Goal: Information Seeking & Learning: Learn about a topic

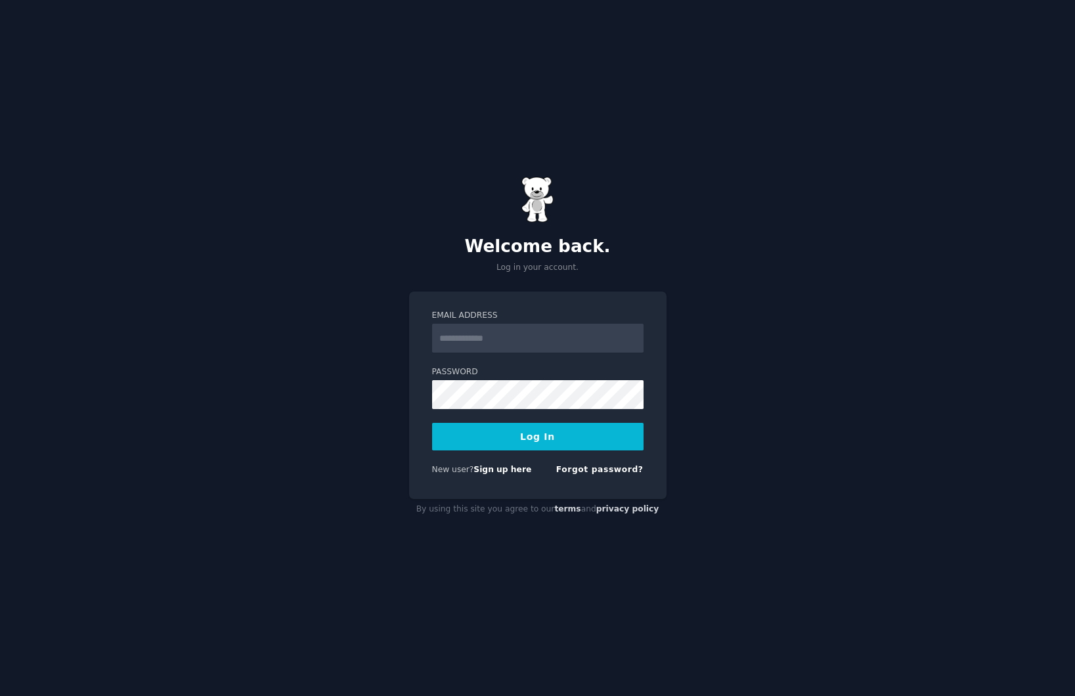
type input "**********"
click at [543, 435] on button "Log In" at bounding box center [538, 437] width 212 height 28
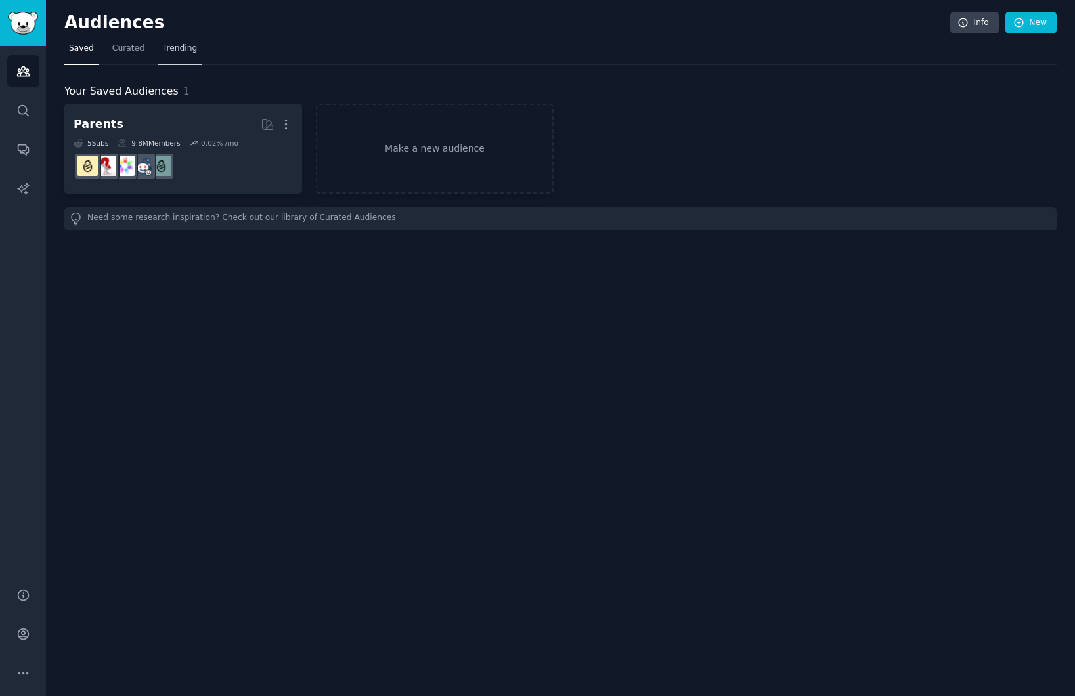
click at [175, 43] on span "Trending" at bounding box center [180, 49] width 34 height 12
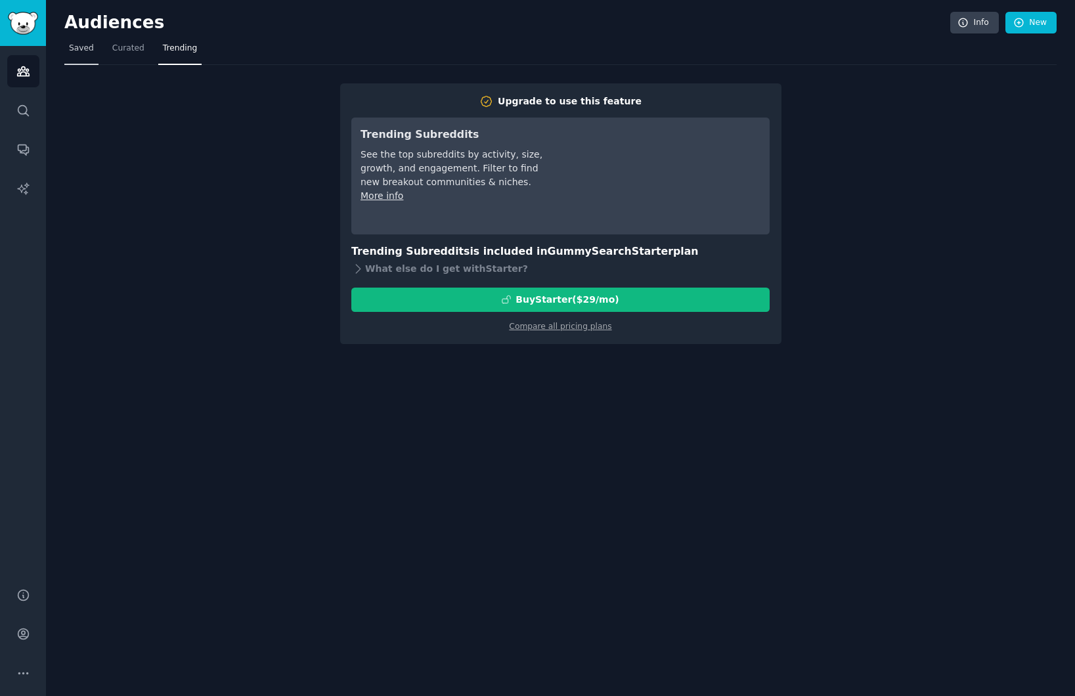
click at [74, 45] on span "Saved" at bounding box center [81, 49] width 25 height 12
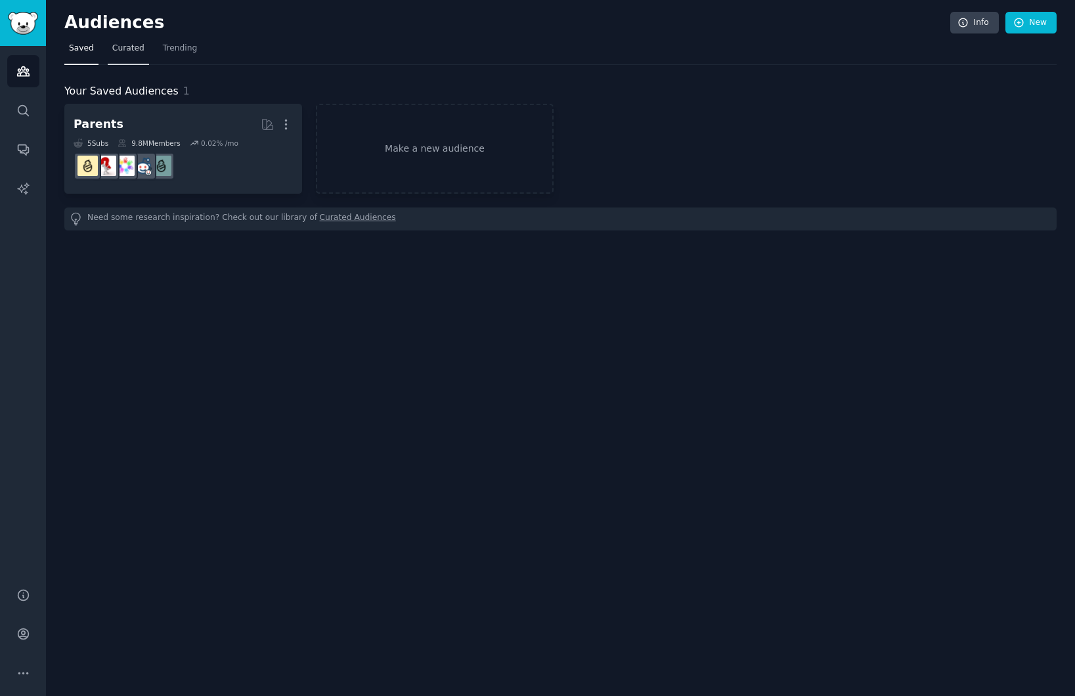
click at [117, 53] on span "Curated" at bounding box center [128, 49] width 32 height 12
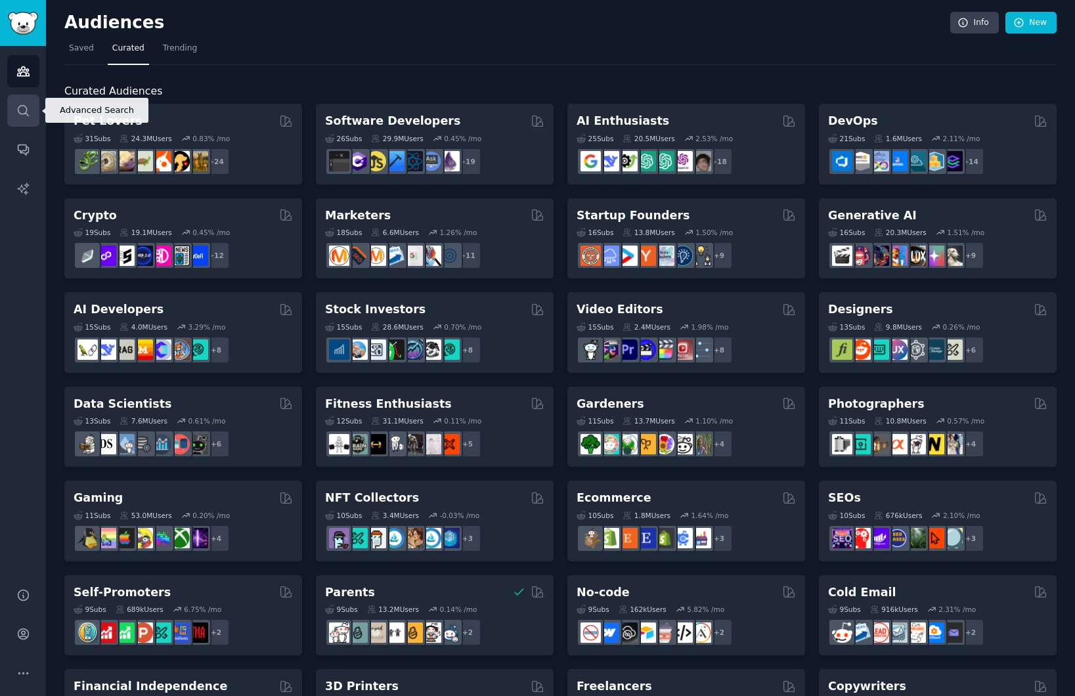
click at [28, 110] on icon "Sidebar" at bounding box center [23, 111] width 14 height 14
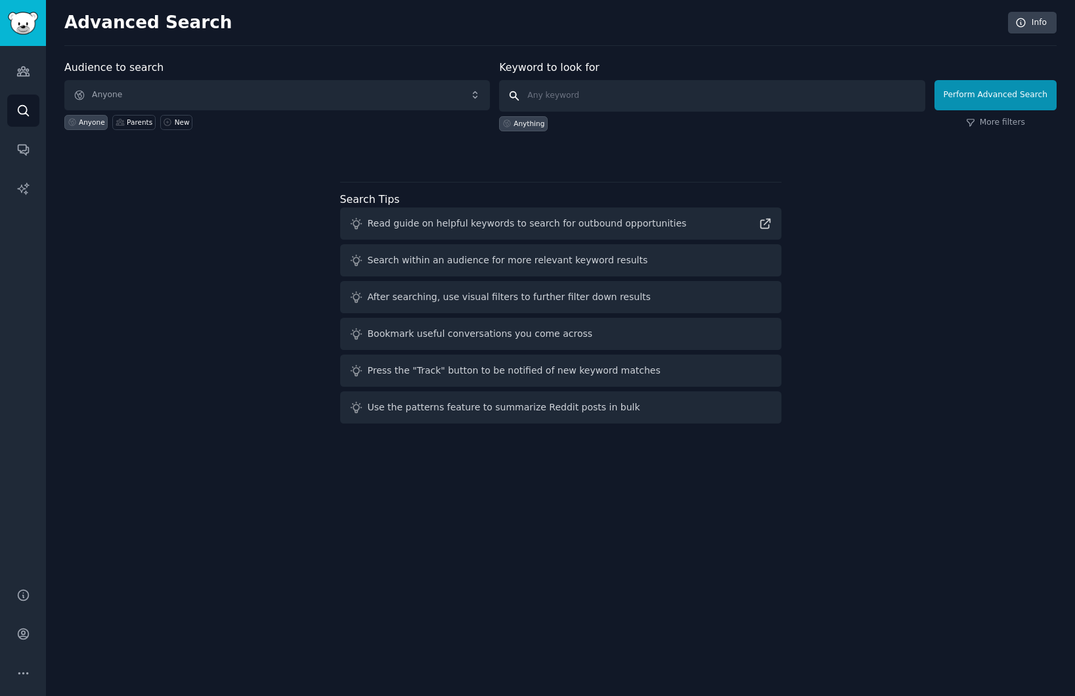
click at [538, 94] on input "text" at bounding box center [712, 96] width 426 height 32
type input "family"
click button "Perform Advanced Search" at bounding box center [996, 95] width 122 height 30
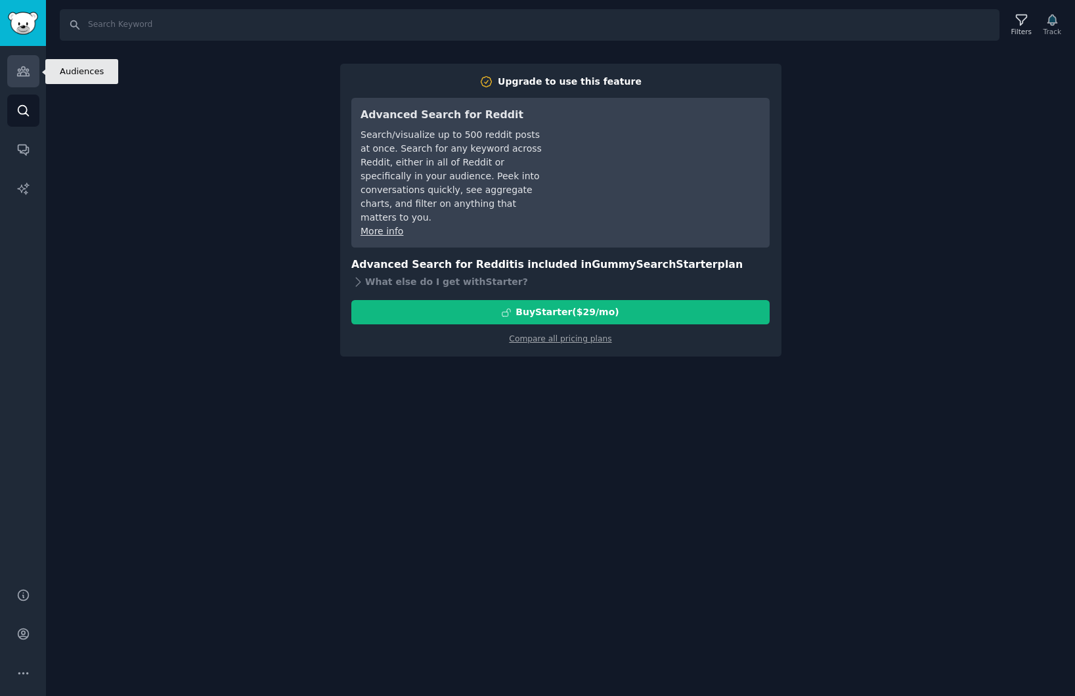
click at [22, 78] on icon "Sidebar" at bounding box center [23, 71] width 14 height 14
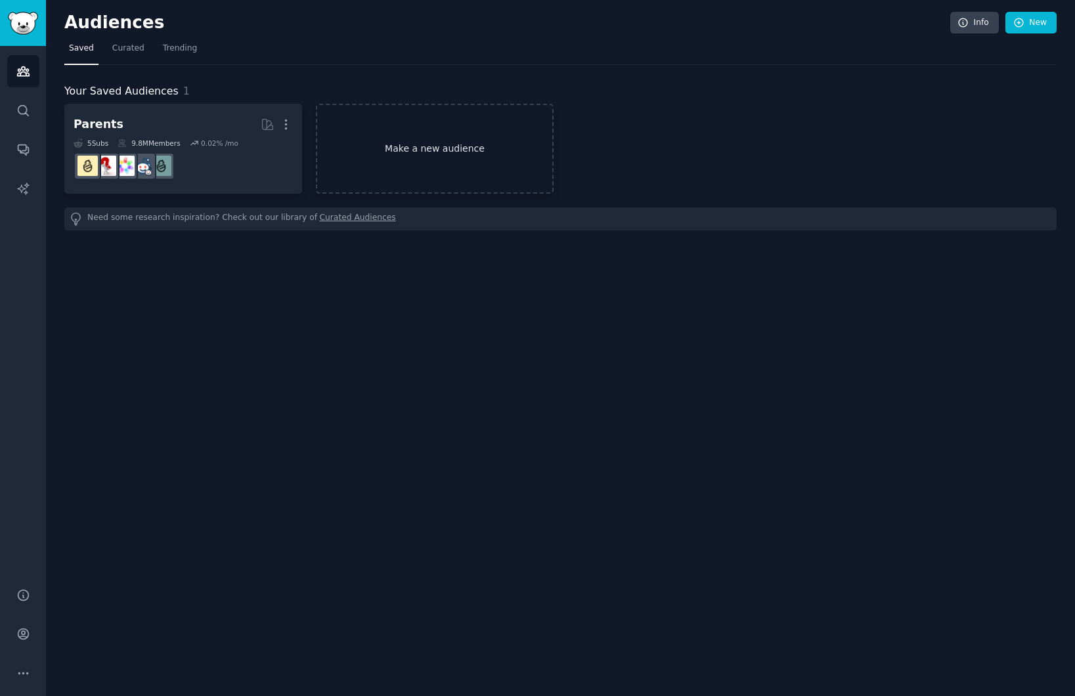
click at [414, 154] on link "Make a new audience" at bounding box center [435, 149] width 238 height 90
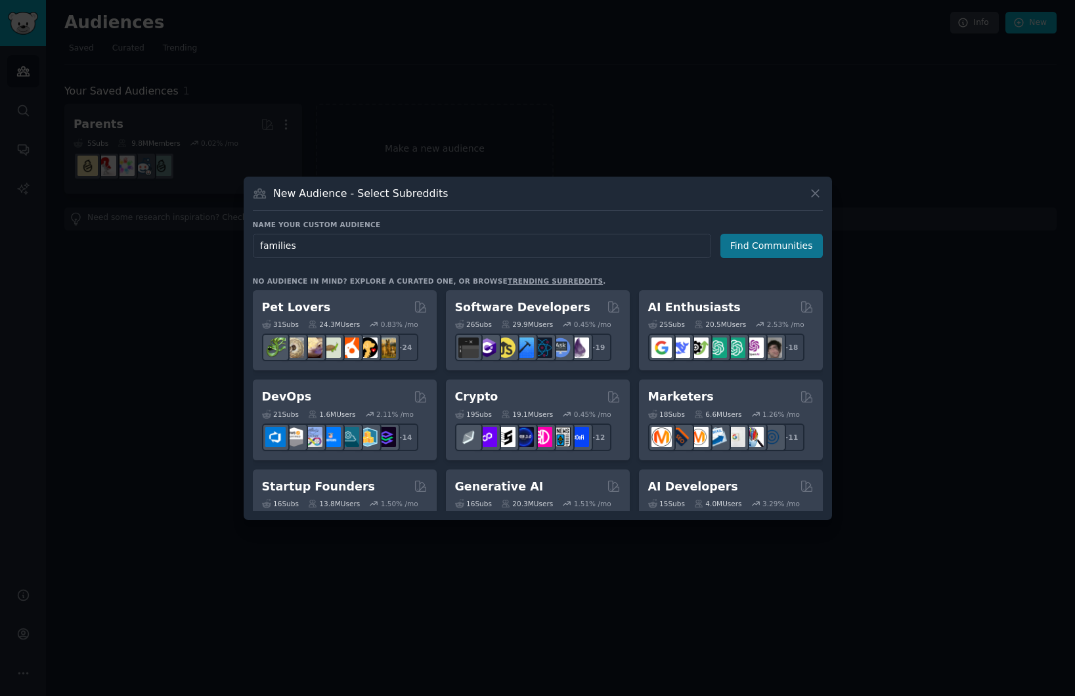
type input "families"
click at [790, 246] on button "Find Communities" at bounding box center [772, 246] width 102 height 24
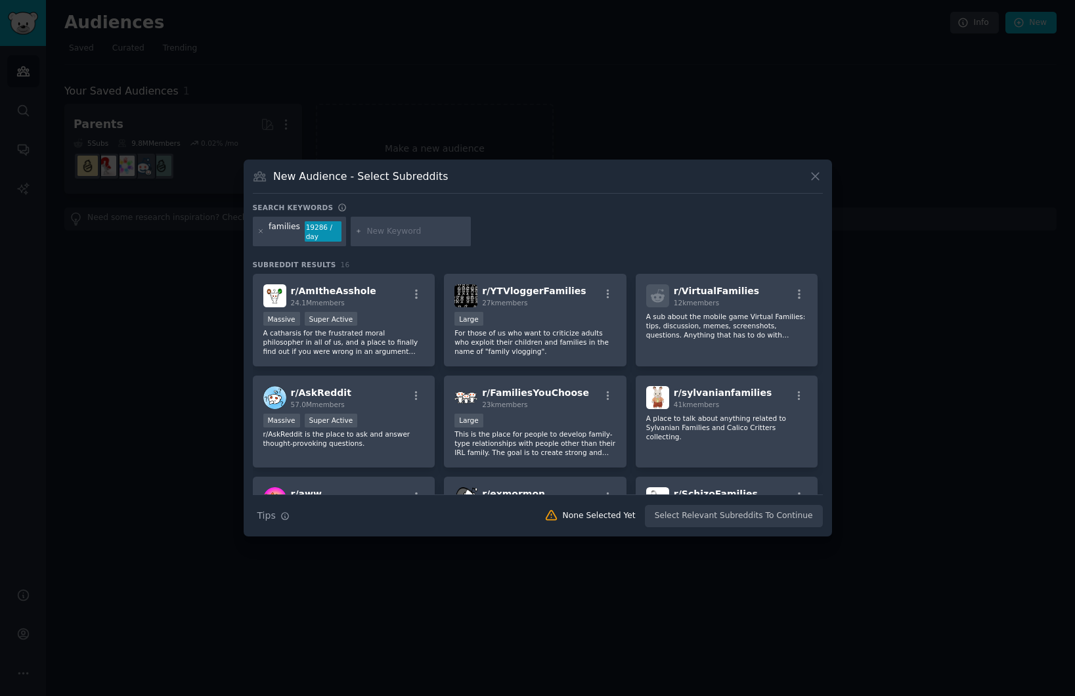
click at [380, 236] on input "text" at bounding box center [417, 232] width 100 height 12
type input "parents"
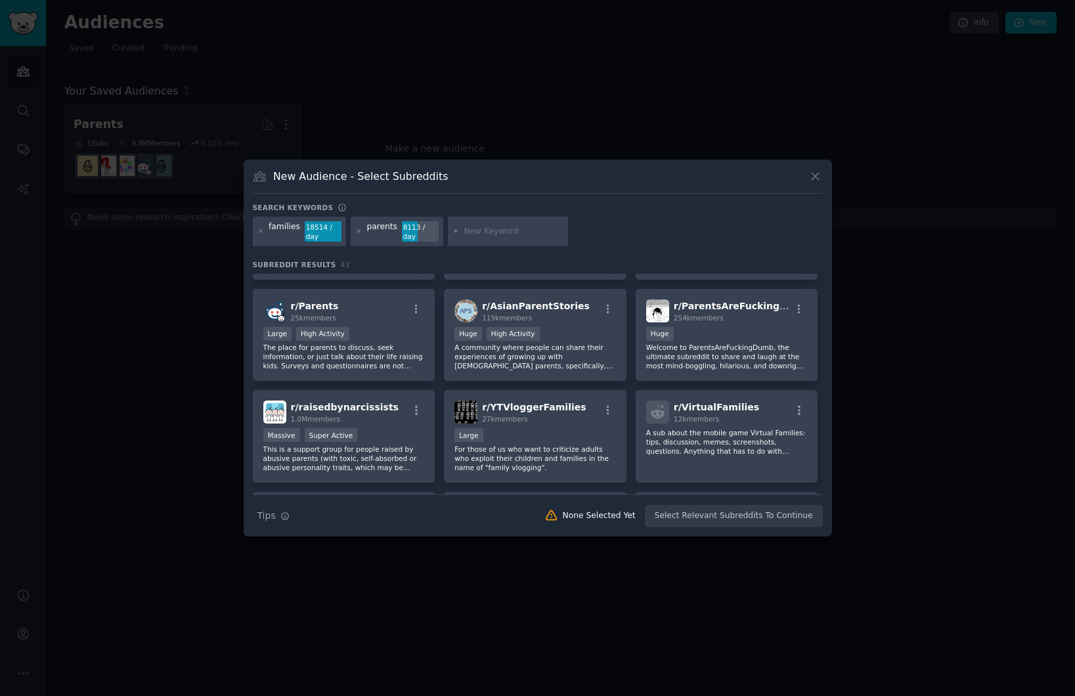
scroll to position [102, 0]
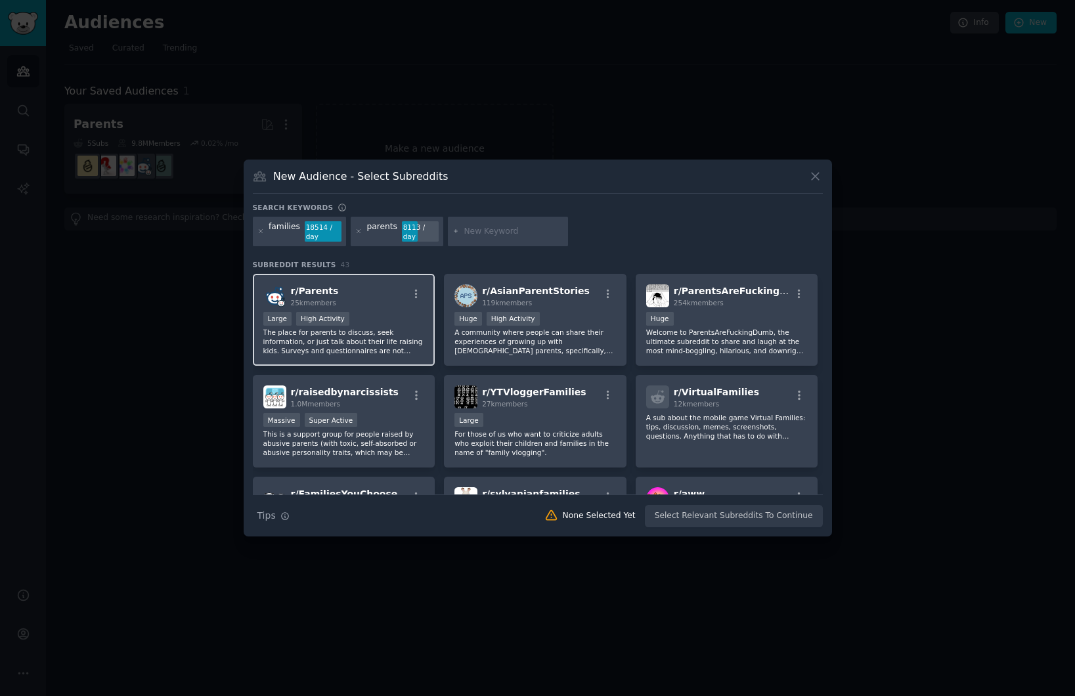
click at [365, 344] on p "The place for parents to discuss, seek information, or just talk about their li…" at bounding box center [344, 342] width 162 height 28
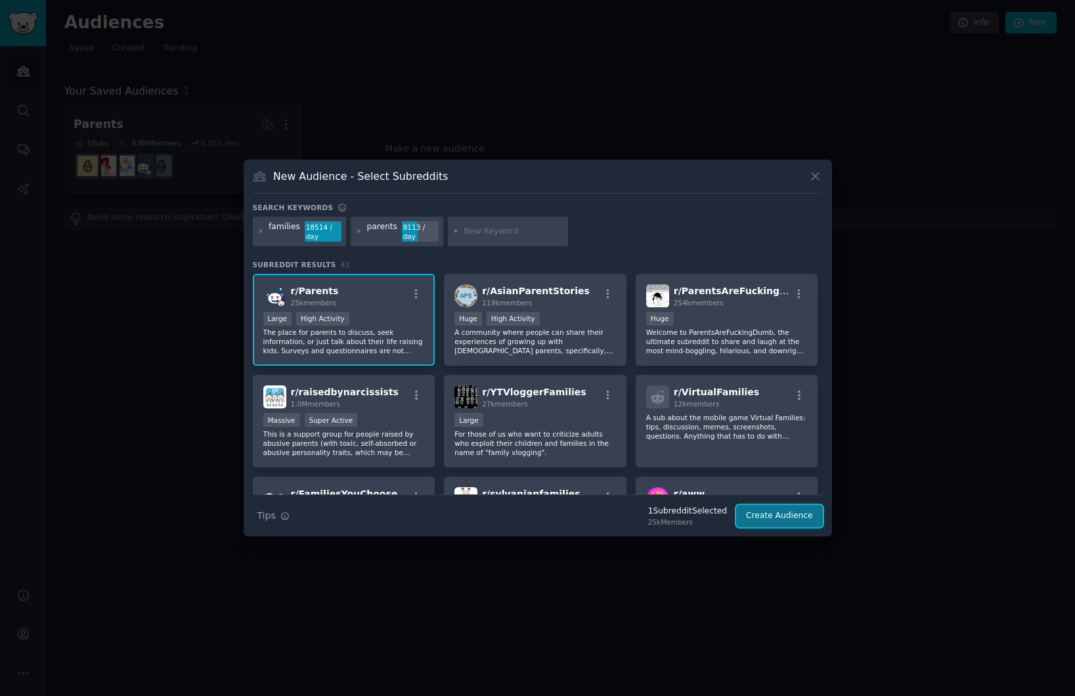
click at [780, 510] on button "Create Audience" at bounding box center [779, 516] width 87 height 22
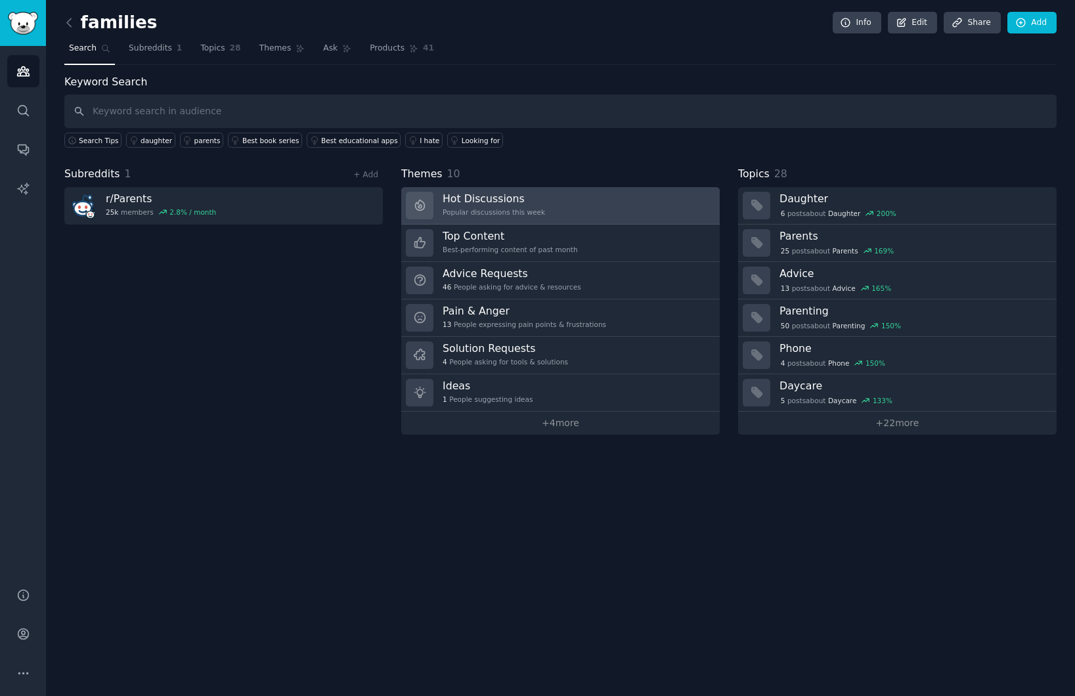
click at [566, 209] on link "Hot Discussions Popular discussions this week" at bounding box center [560, 205] width 319 height 37
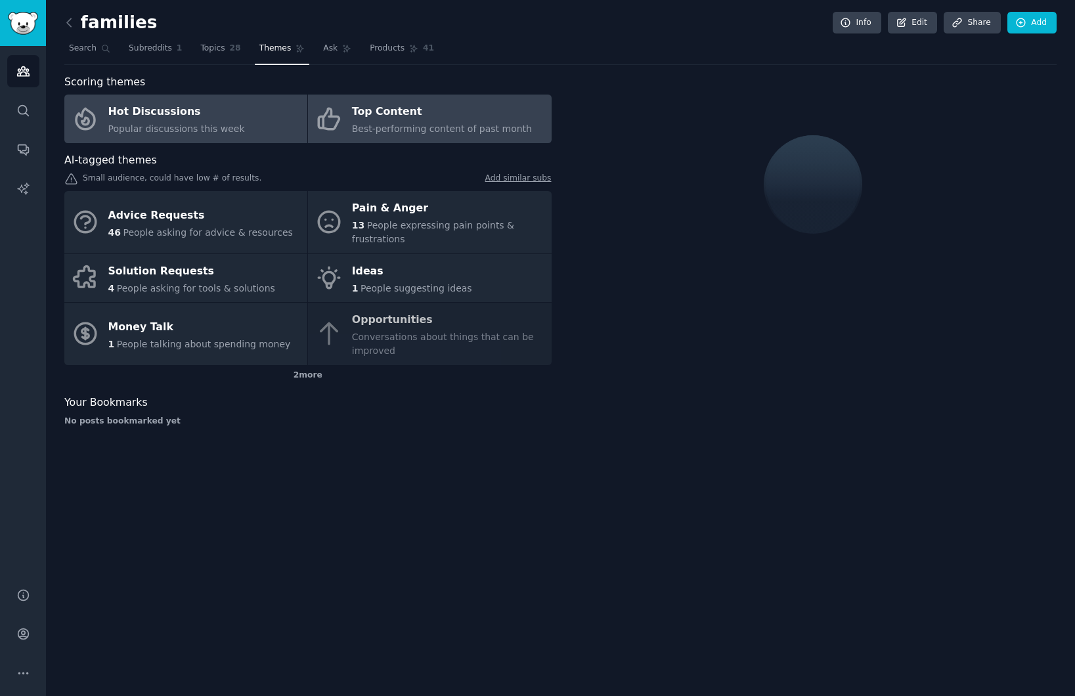
click at [420, 109] on div "Top Content" at bounding box center [442, 112] width 180 height 21
click at [233, 116] on div "Hot Discussions" at bounding box center [176, 112] width 137 height 21
click at [338, 112] on icon at bounding box center [329, 119] width 28 height 28
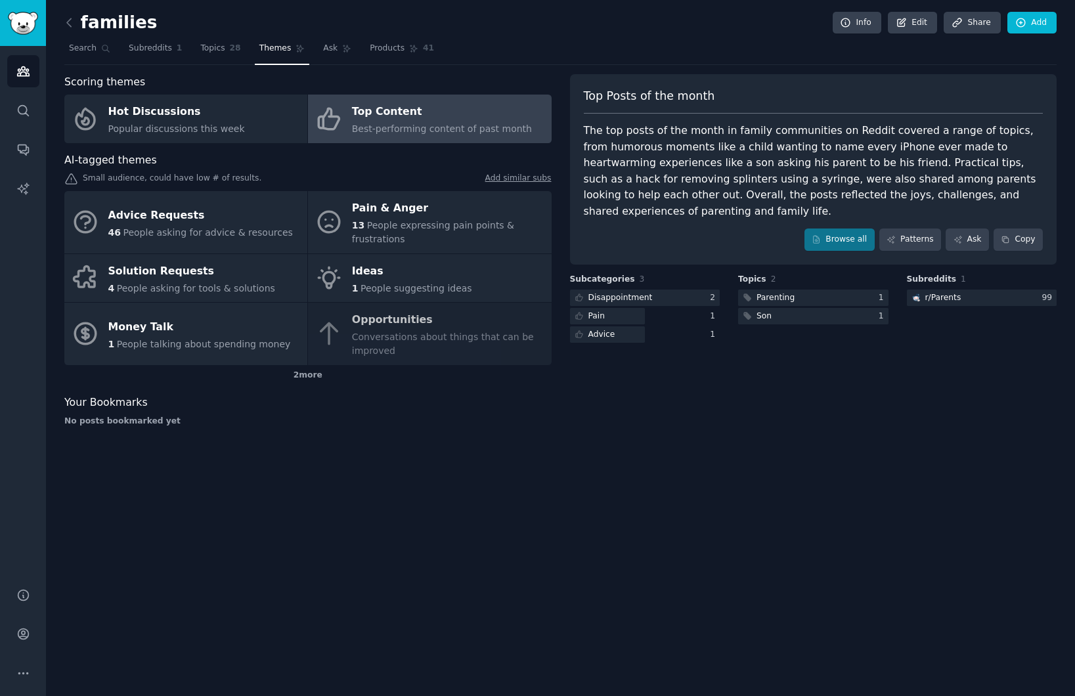
click at [614, 304] on div "Disappointment" at bounding box center [612, 298] width 85 height 16
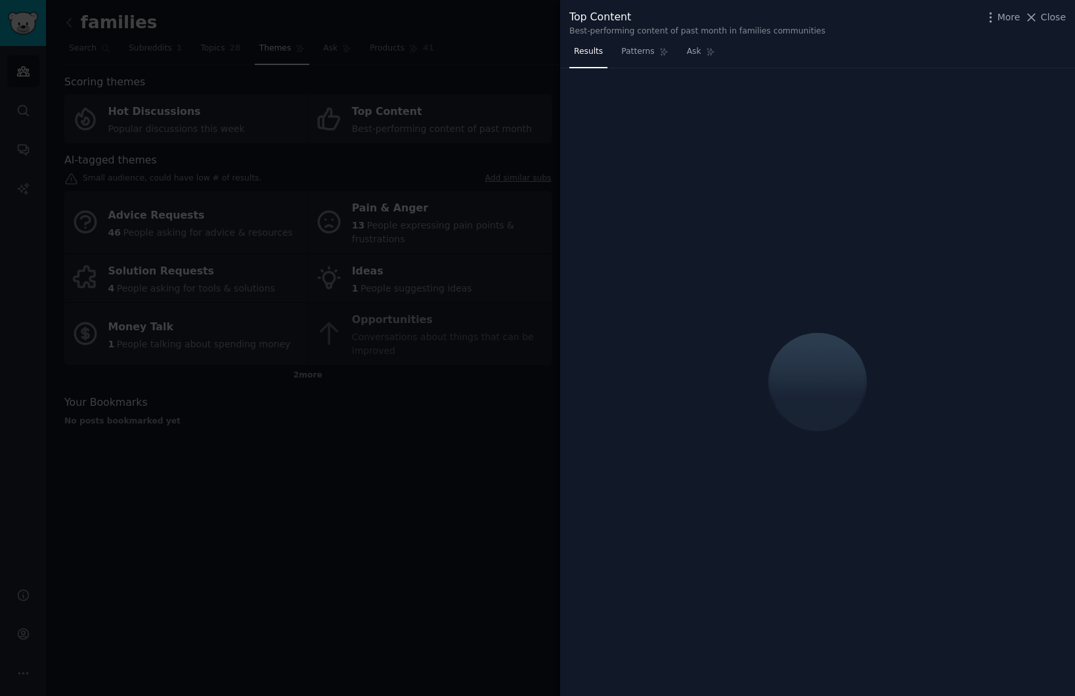
click at [499, 473] on div at bounding box center [537, 348] width 1075 height 696
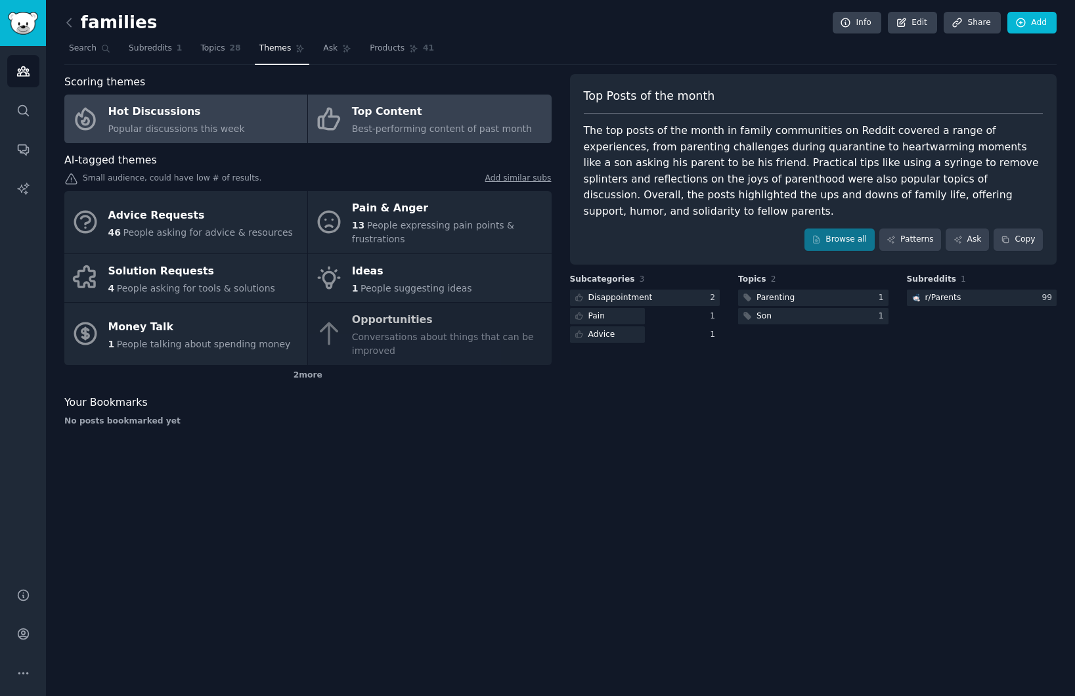
click at [260, 114] on link "Hot Discussions Popular discussions this week" at bounding box center [185, 119] width 243 height 49
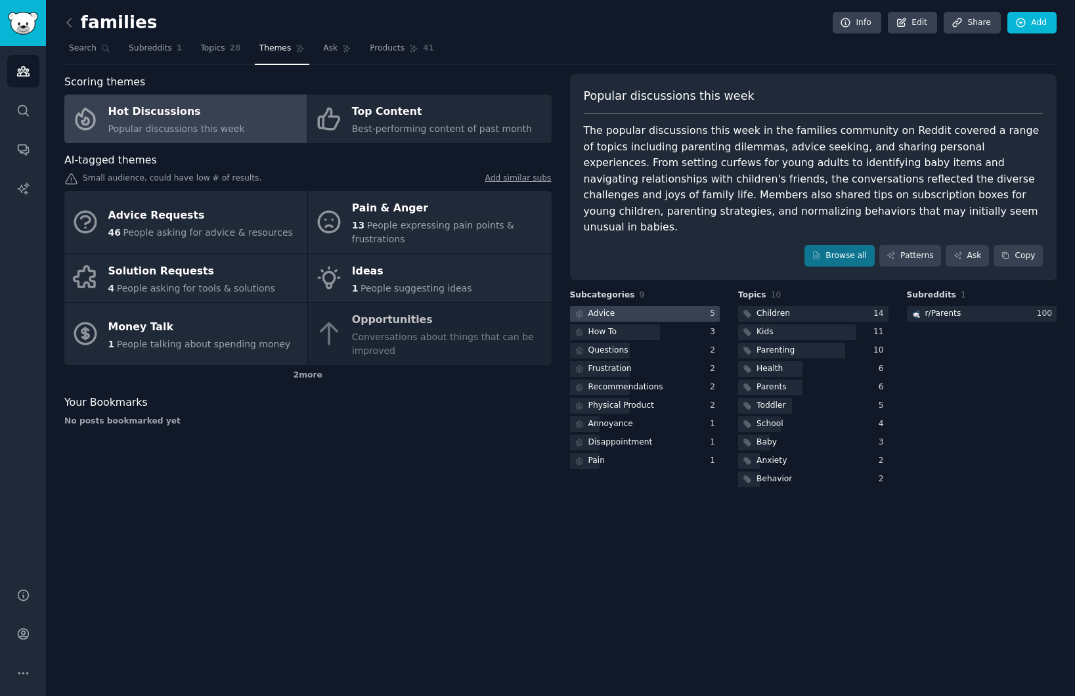
click at [658, 306] on div at bounding box center [645, 314] width 150 height 16
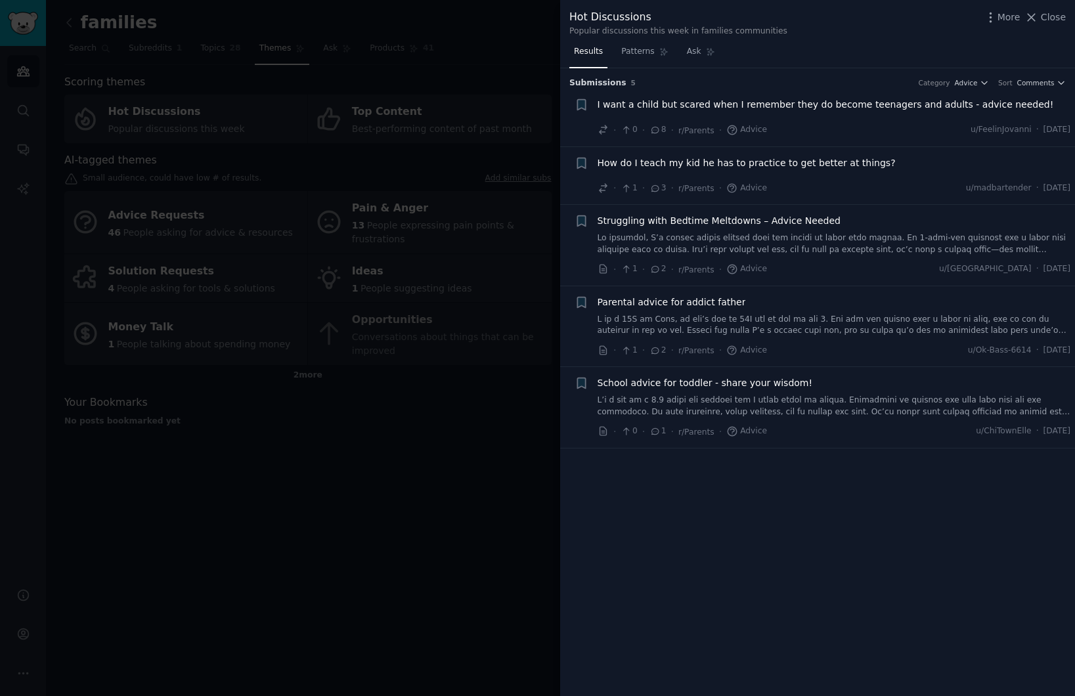
click at [535, 435] on div at bounding box center [537, 348] width 1075 height 696
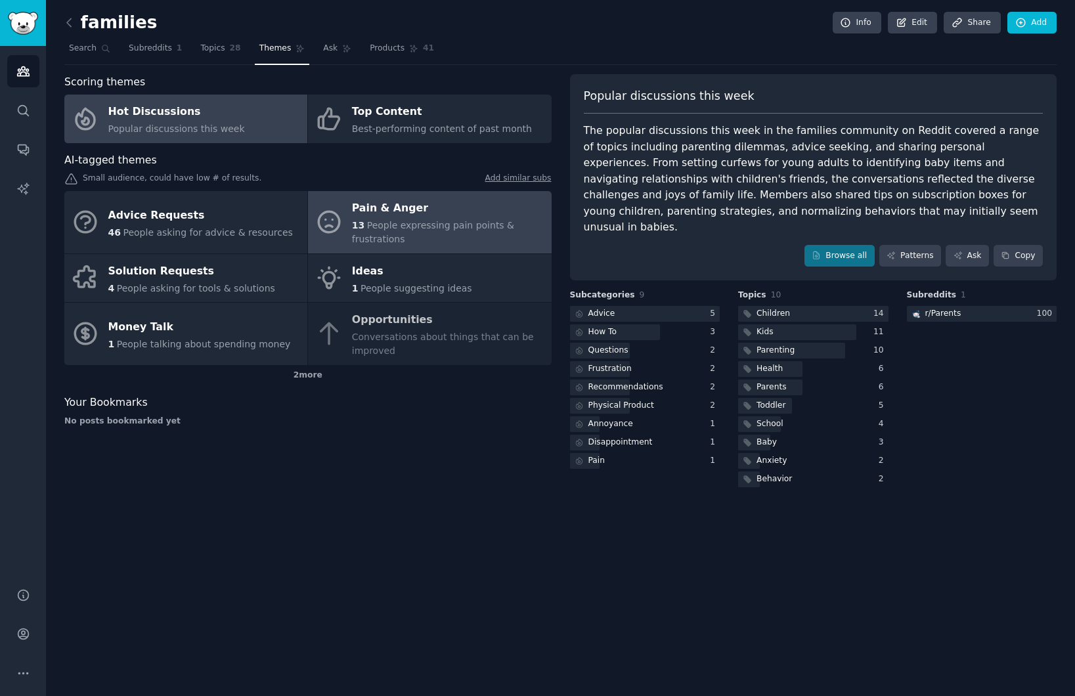
click at [416, 219] on div "13 People expressing pain points & frustrations" at bounding box center [448, 233] width 192 height 28
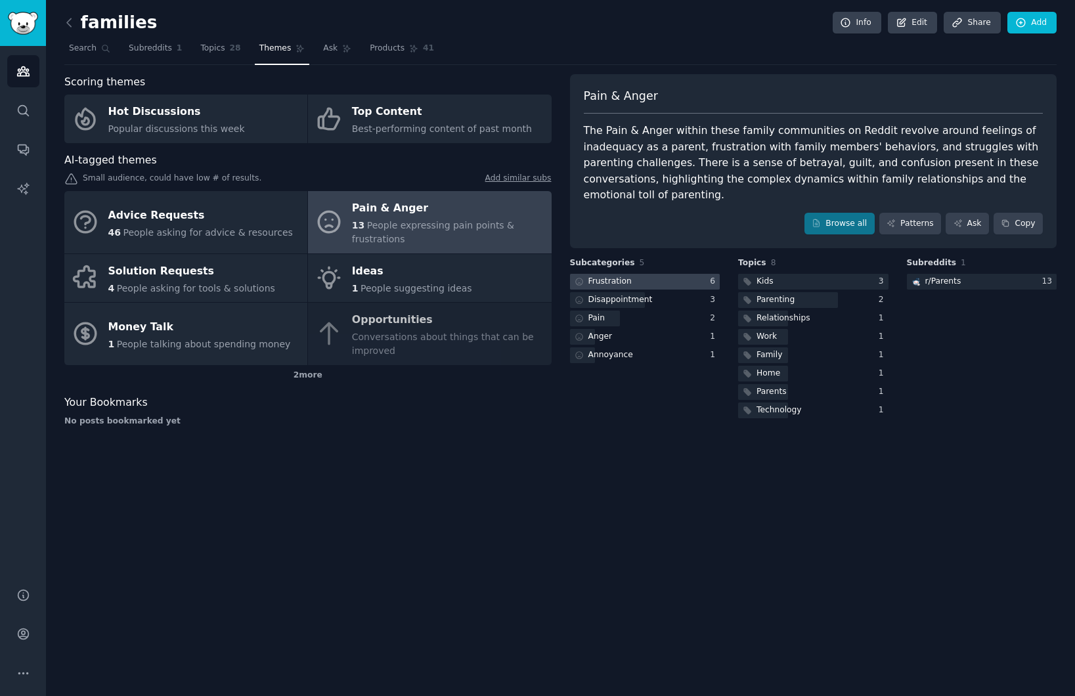
click at [639, 274] on div at bounding box center [645, 282] width 150 height 16
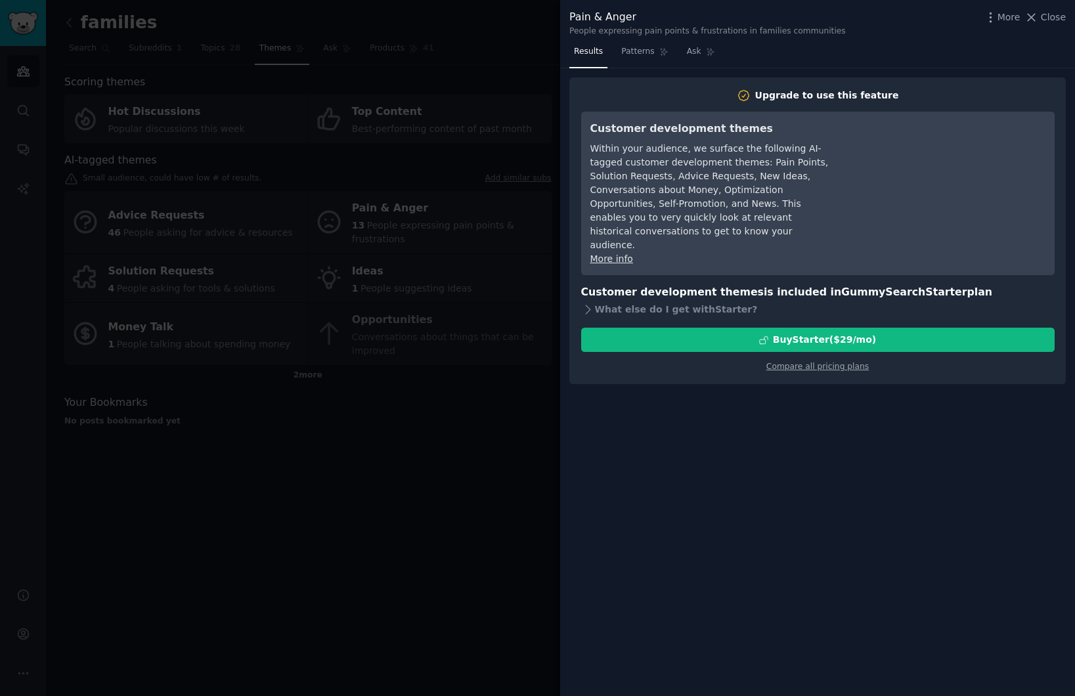
click at [473, 485] on div at bounding box center [537, 348] width 1075 height 696
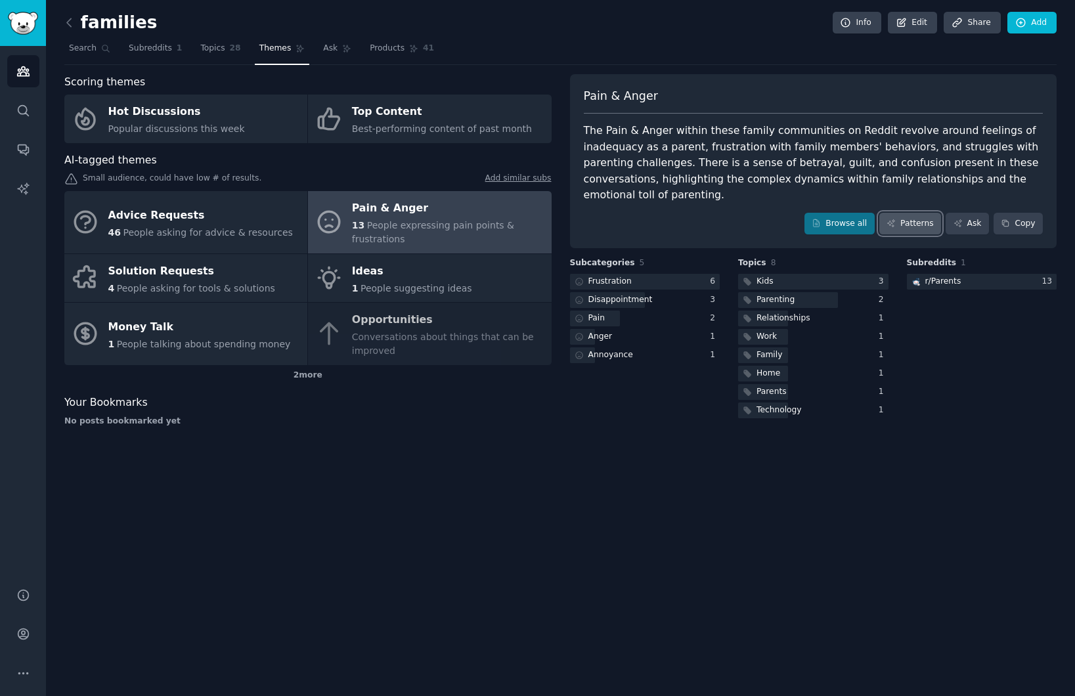
click at [916, 213] on link "Patterns" at bounding box center [911, 224] width 62 height 22
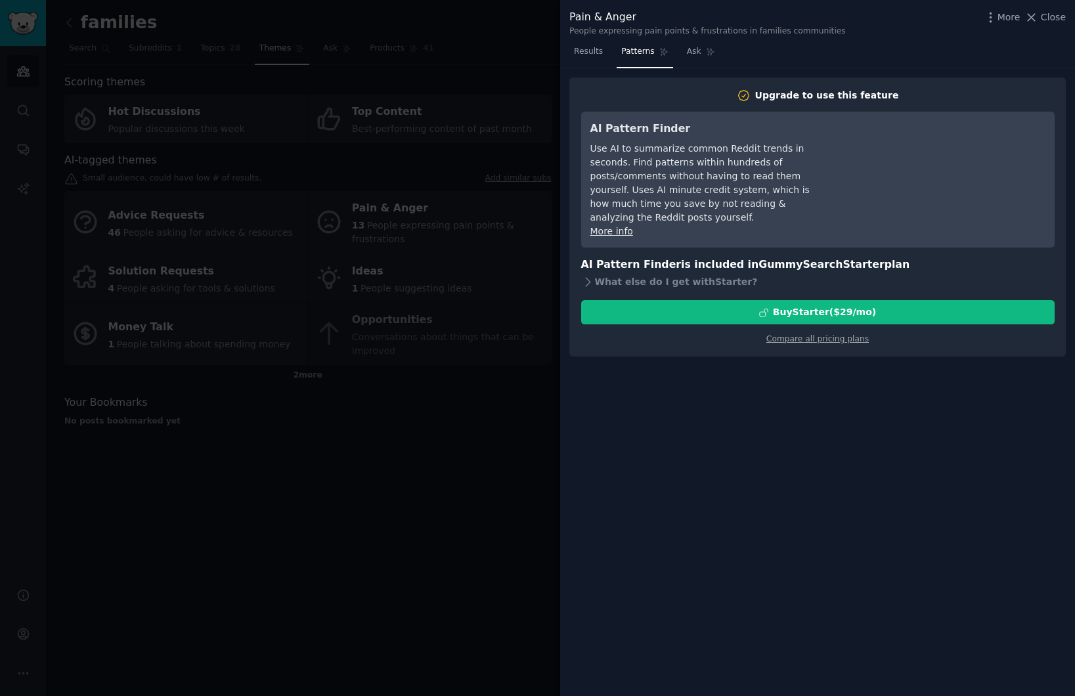
click at [434, 515] on div at bounding box center [537, 348] width 1075 height 696
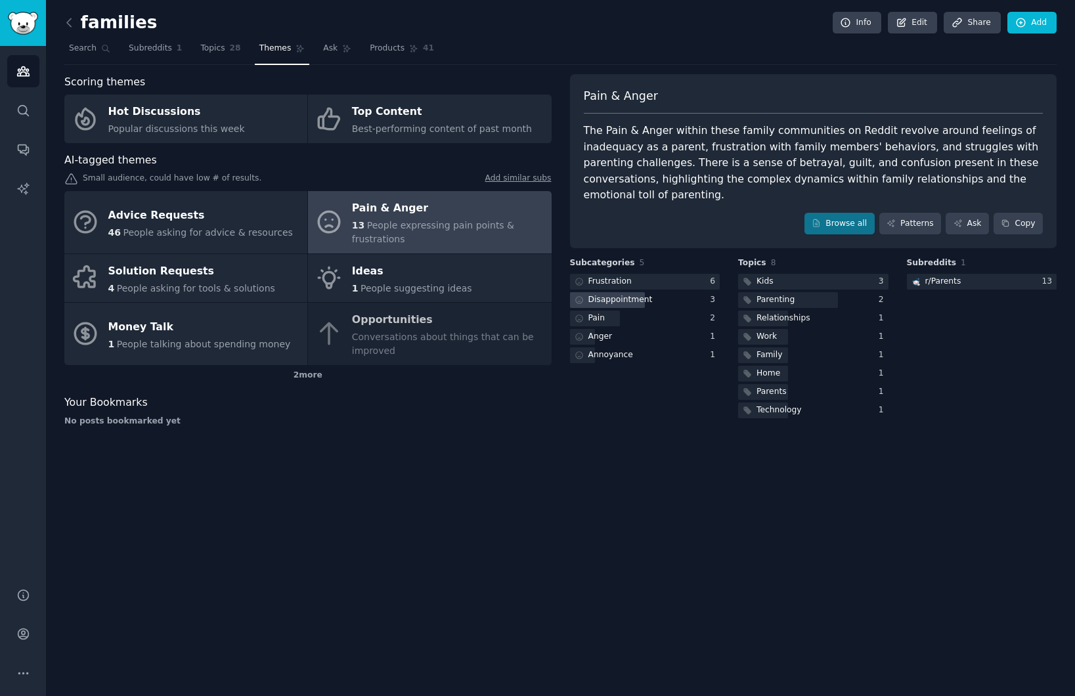
click at [633, 294] on div "Disappointment" at bounding box center [621, 300] width 64 height 12
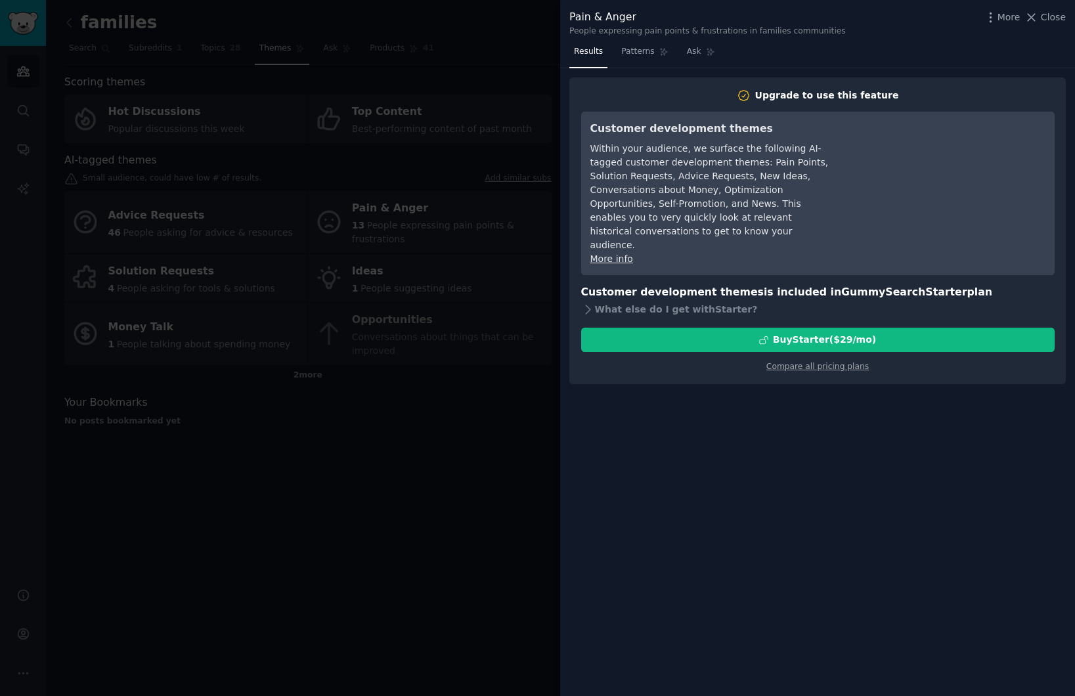
click at [510, 446] on div at bounding box center [537, 348] width 1075 height 696
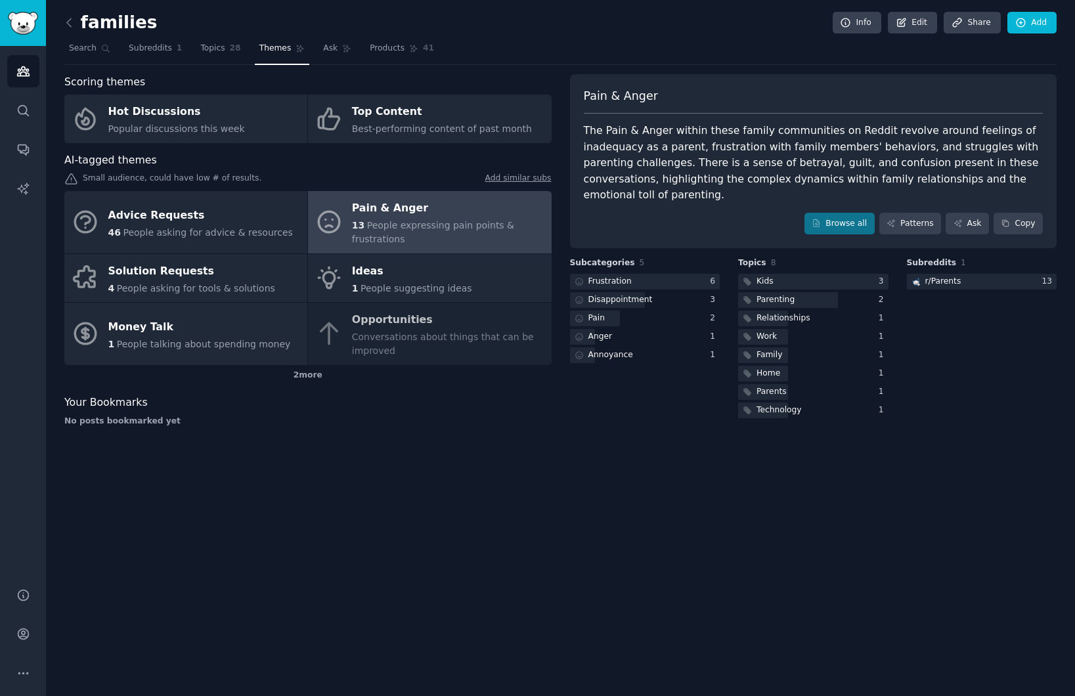
click at [401, 321] on div "Advice Requests 46 People asking for advice & resources Pain & Anger 13 People …" at bounding box center [307, 278] width 487 height 174
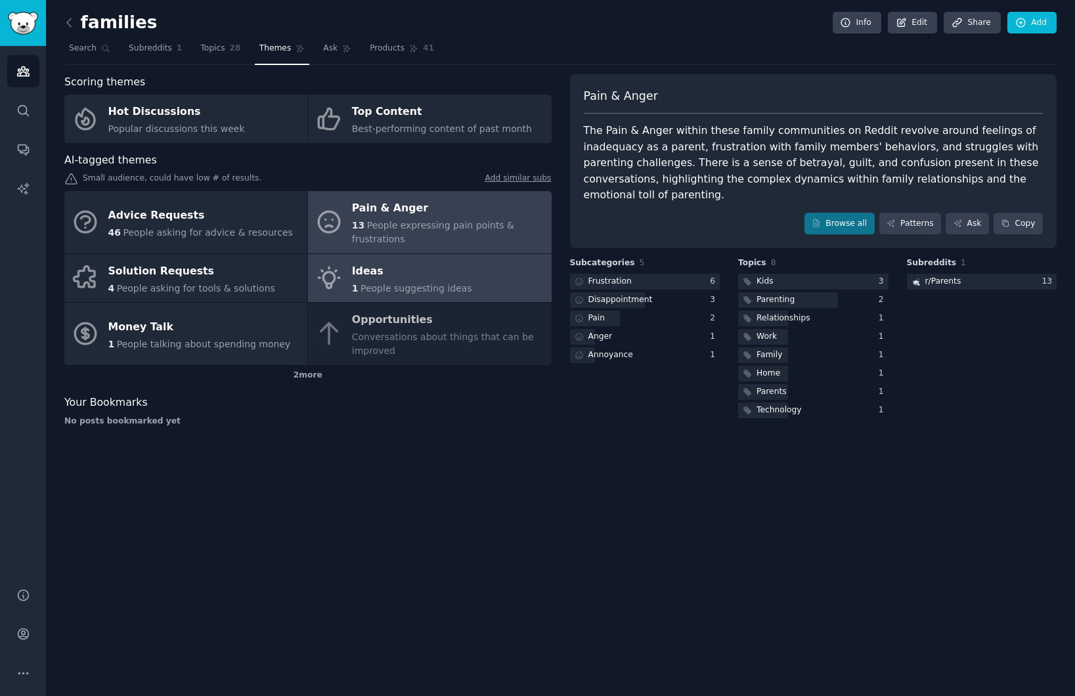
click at [391, 292] on span "People suggesting ideas" at bounding box center [417, 288] width 112 height 11
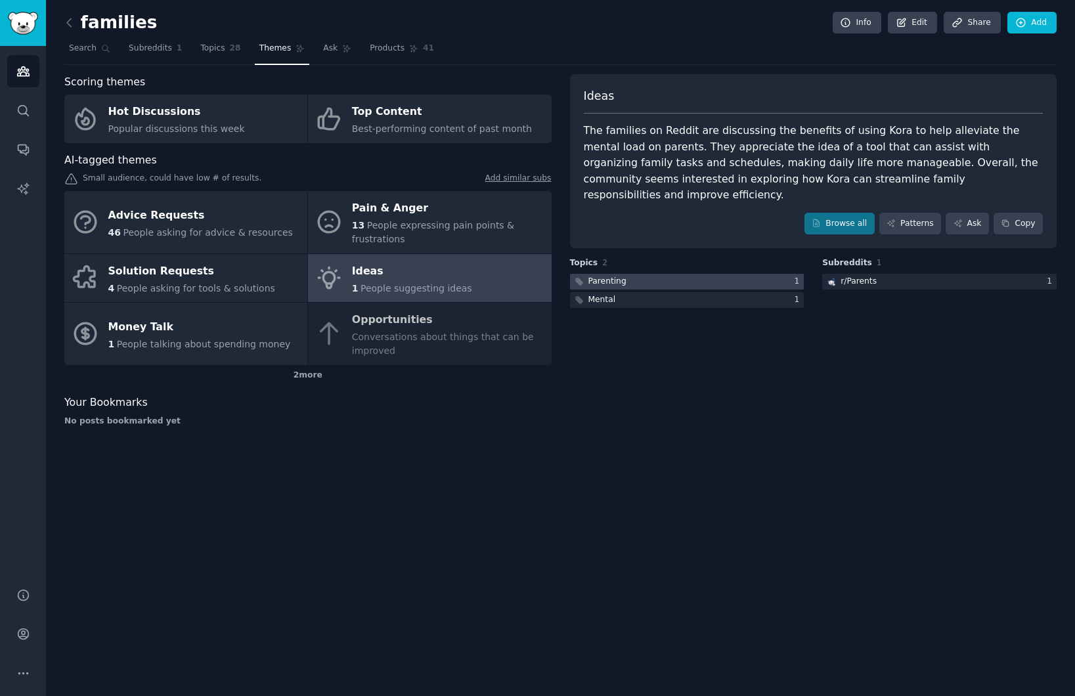
click at [721, 274] on div at bounding box center [687, 282] width 234 height 16
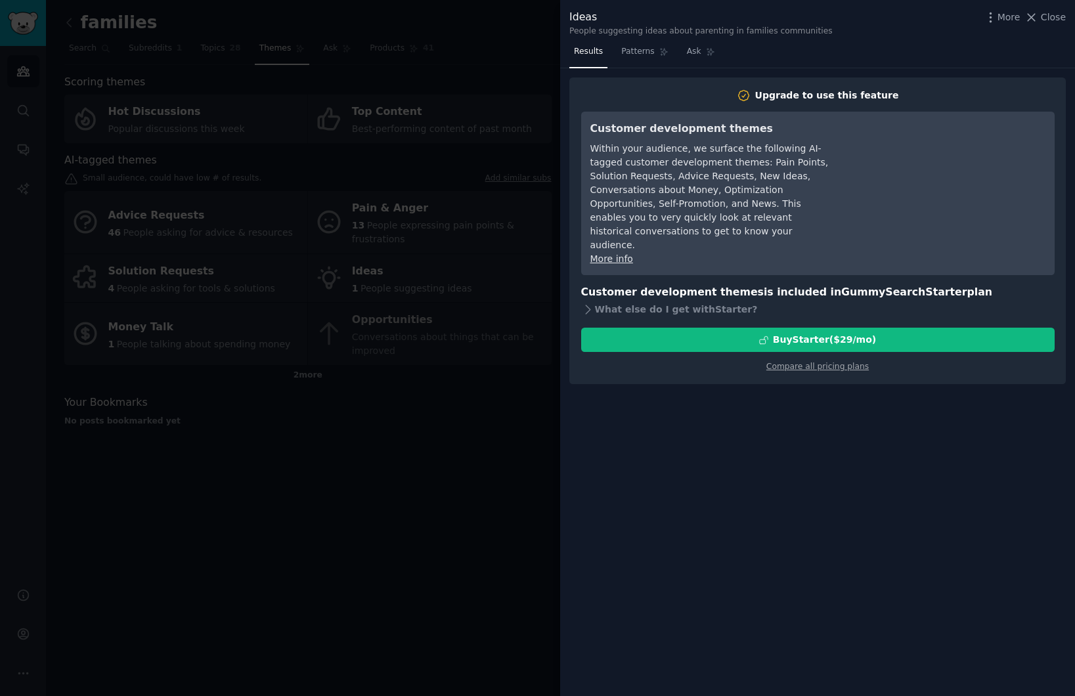
click at [516, 479] on div at bounding box center [537, 348] width 1075 height 696
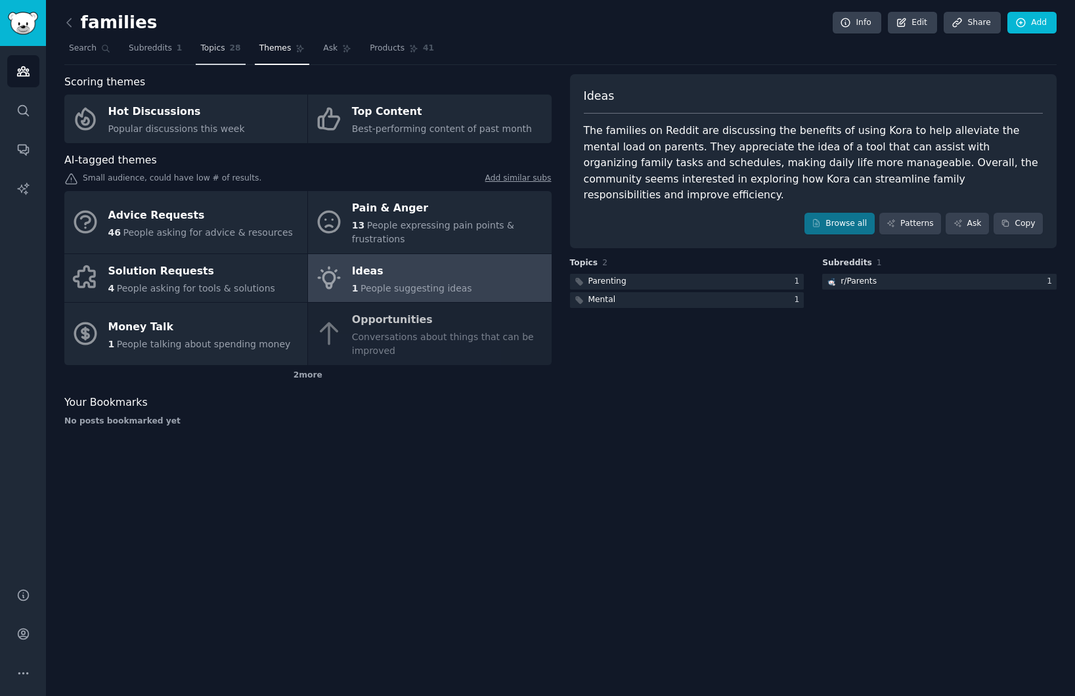
click at [207, 55] on link "Topics 28" at bounding box center [220, 51] width 49 height 27
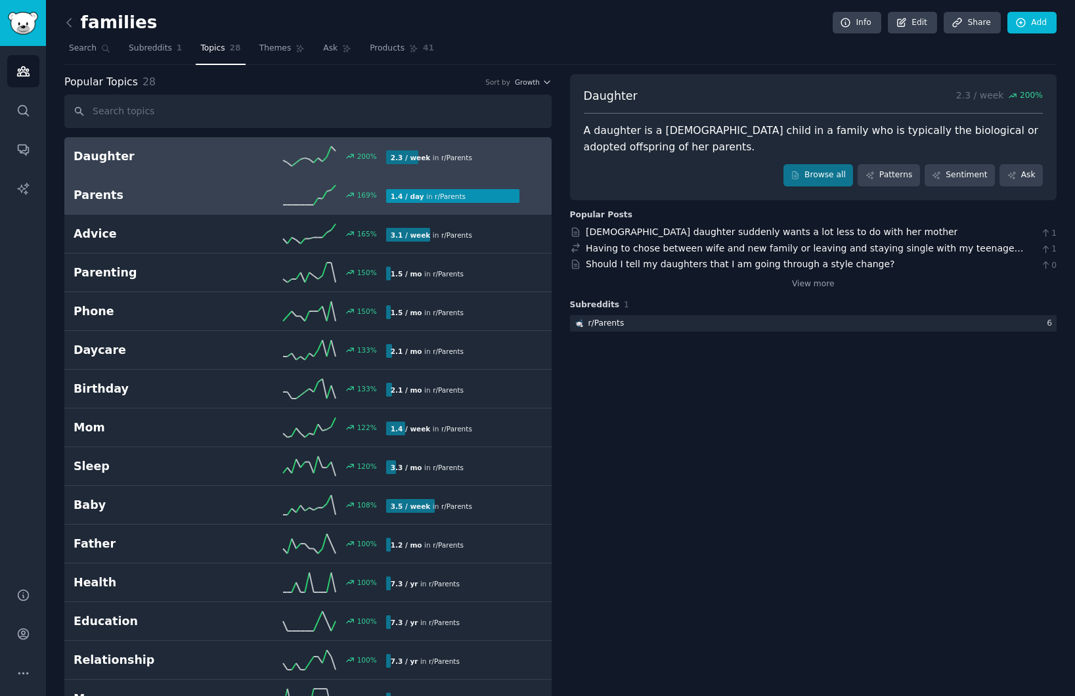
click at [183, 198] on h2 "Parents" at bounding box center [152, 195] width 156 height 16
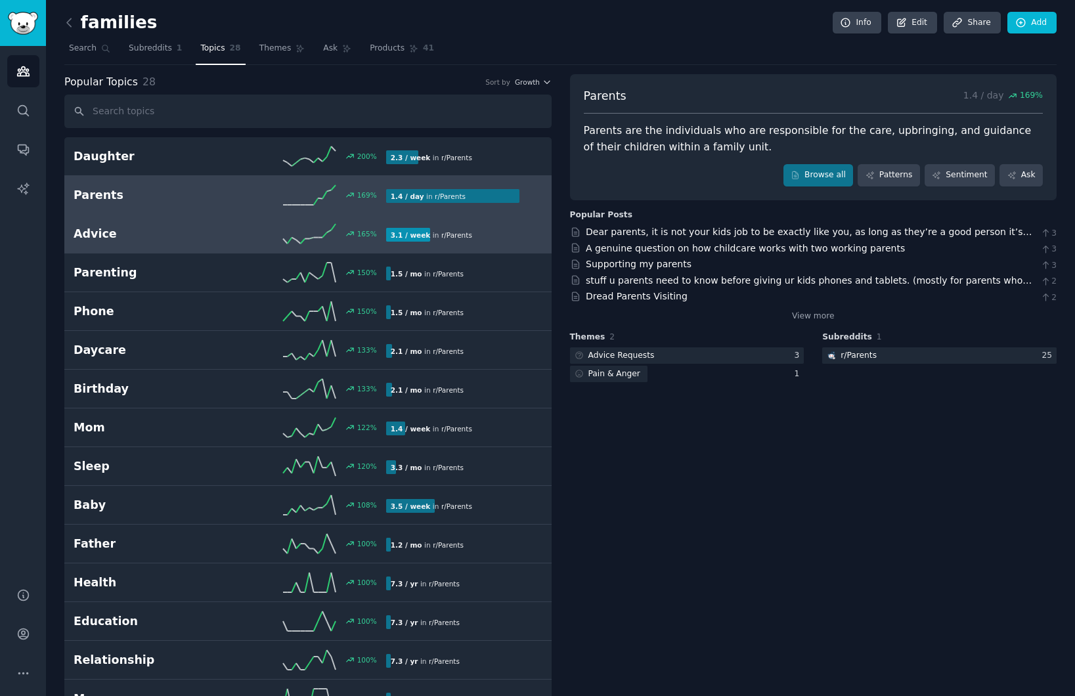
click at [196, 233] on h2 "Advice" at bounding box center [152, 234] width 156 height 16
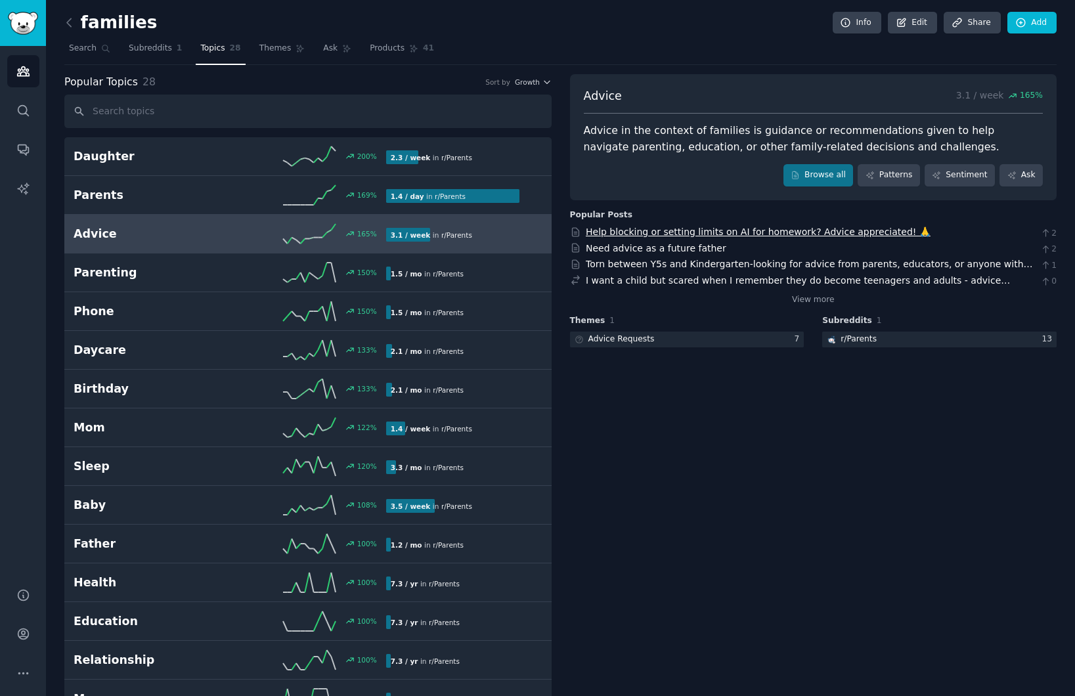
click at [649, 234] on link "Help blocking or setting limits on AI for homework? Advice appreciated! 🙏" at bounding box center [758, 232] width 345 height 11
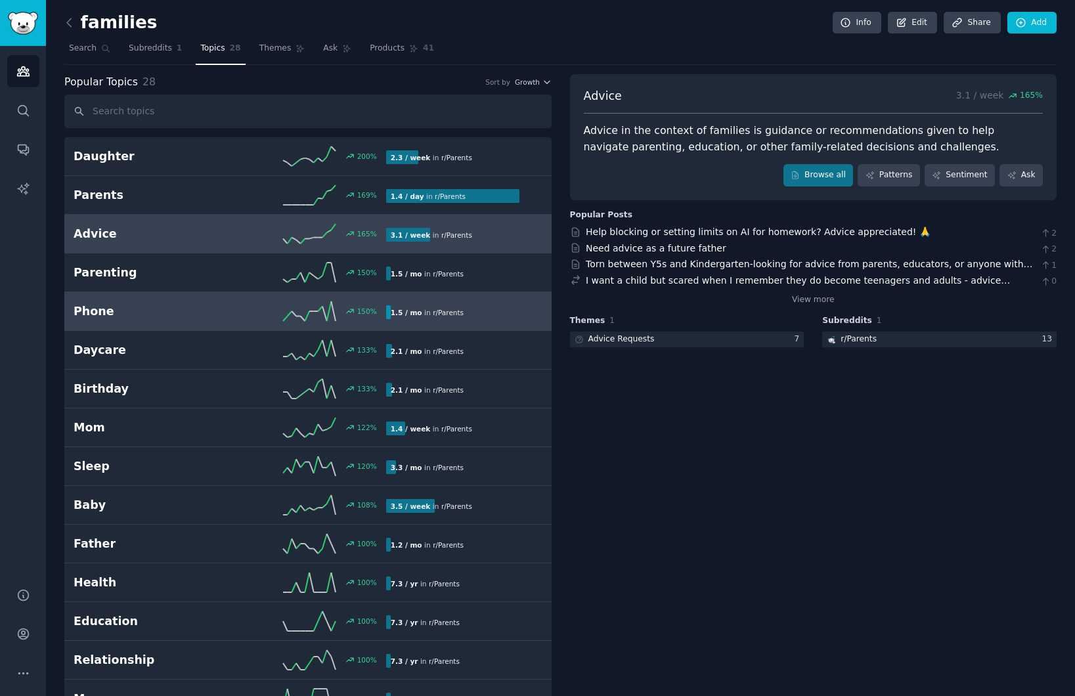
click at [145, 315] on h2 "Phone" at bounding box center [152, 311] width 156 height 16
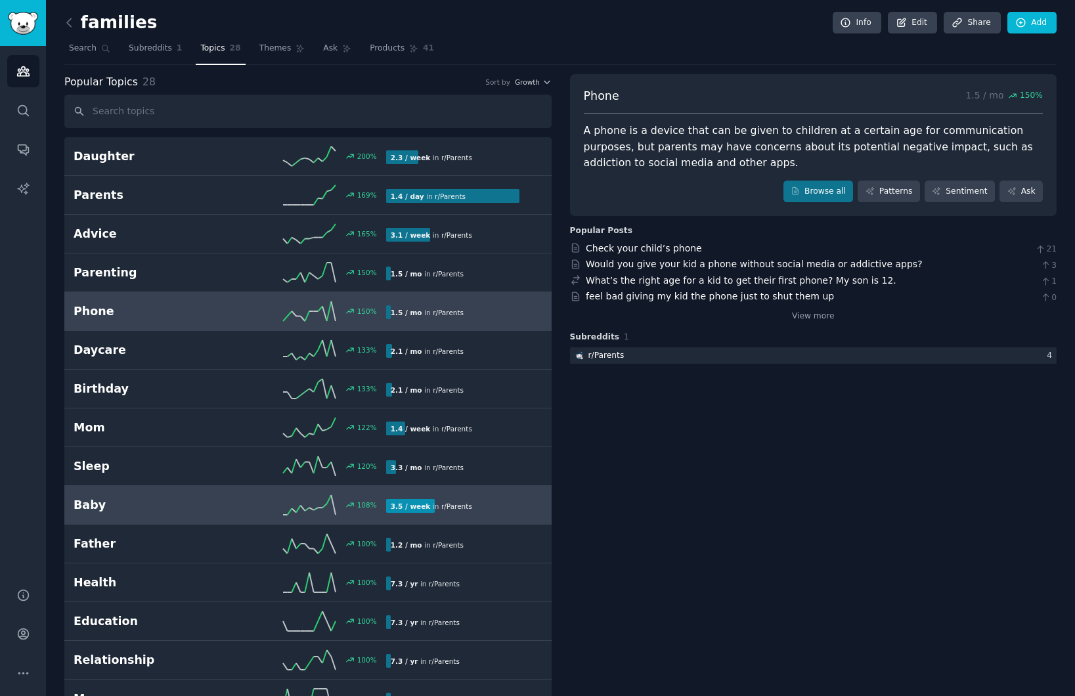
scroll to position [42, 0]
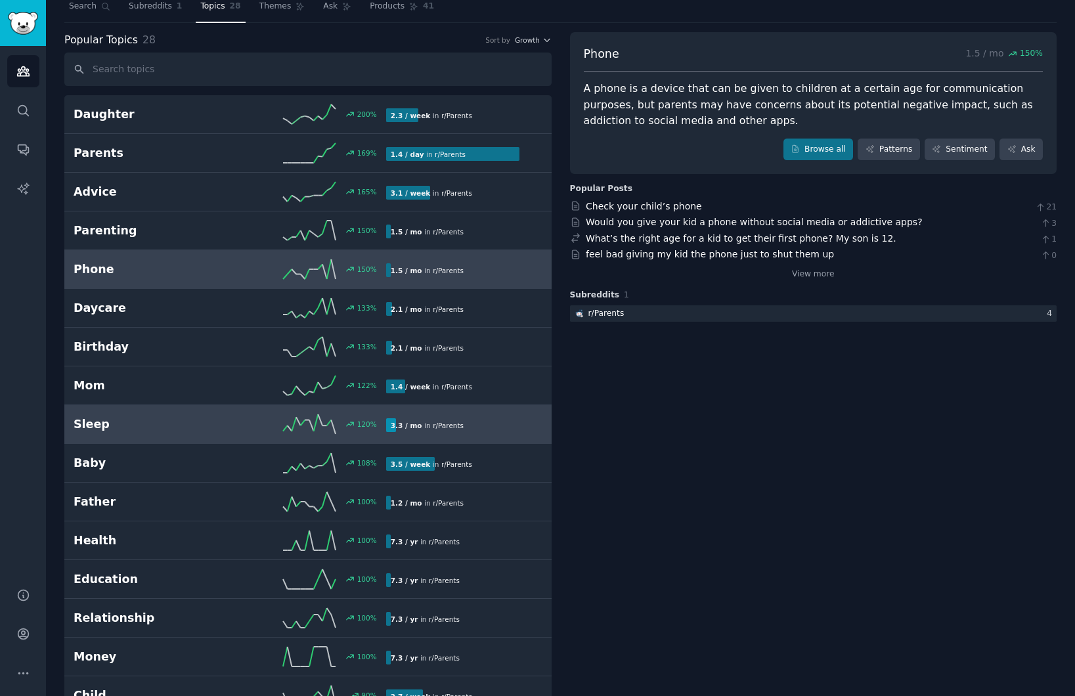
click at [171, 418] on h2 "Sleep" at bounding box center [152, 424] width 156 height 16
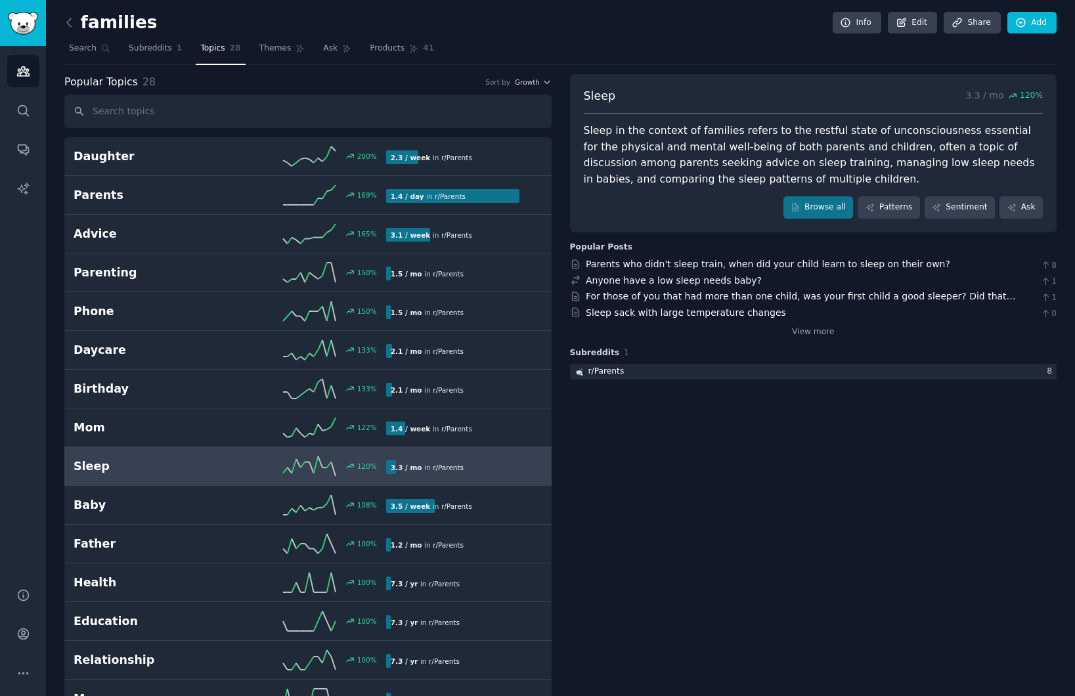
click at [78, 29] on link at bounding box center [72, 22] width 16 height 21
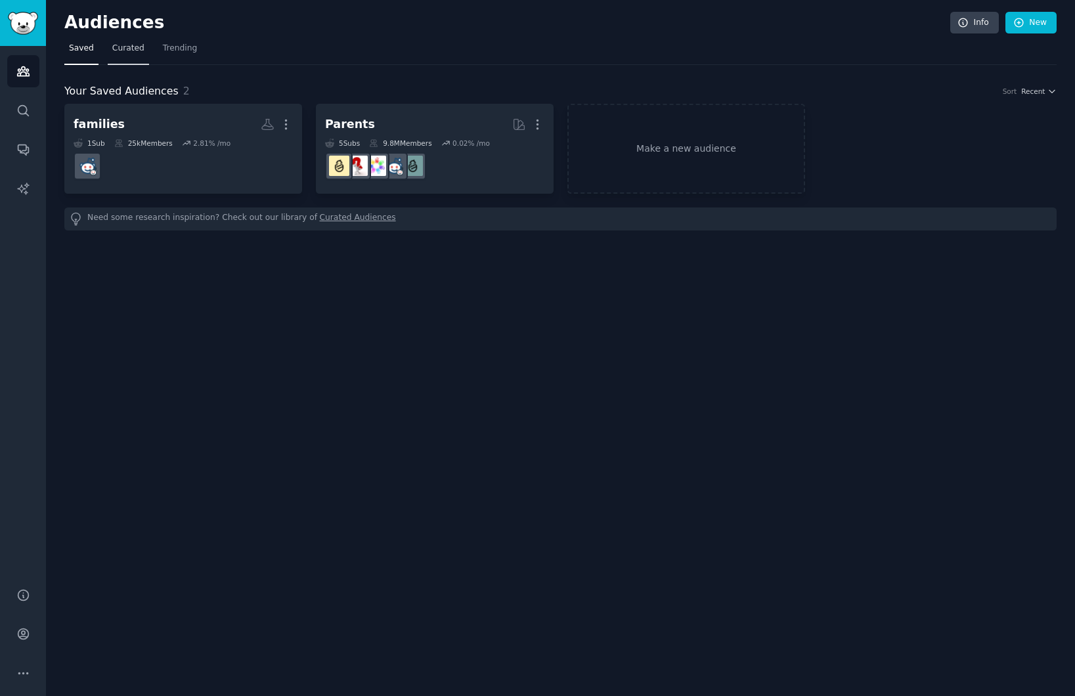
click at [127, 48] on span "Curated" at bounding box center [128, 49] width 32 height 12
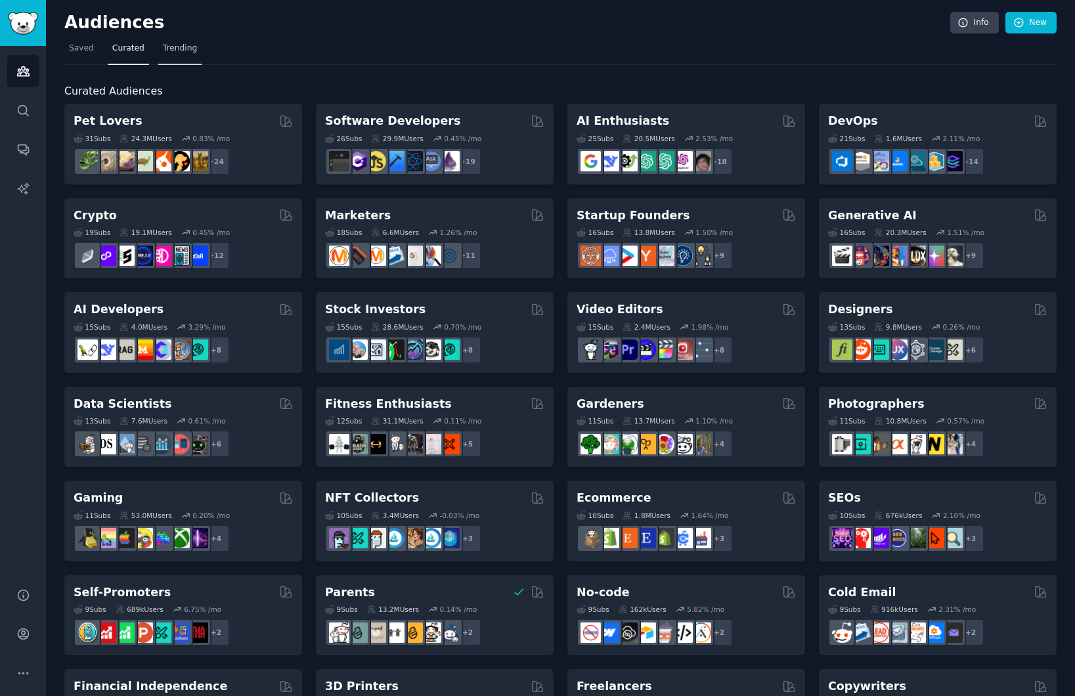
click at [184, 48] on span "Trending" at bounding box center [180, 49] width 34 height 12
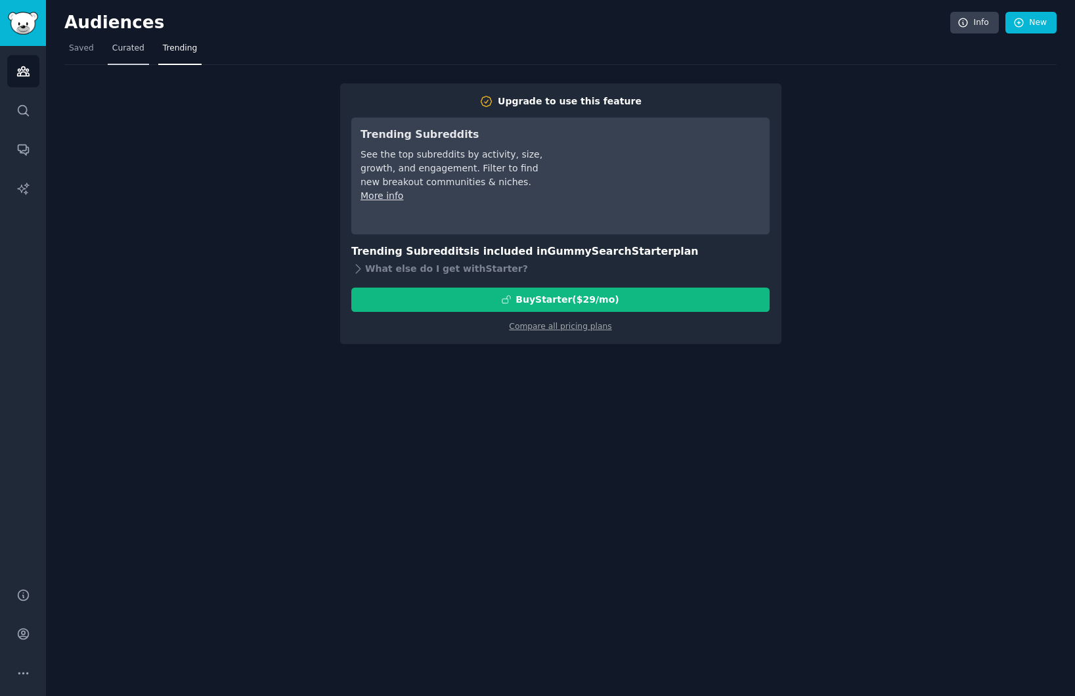
click at [119, 53] on span "Curated" at bounding box center [128, 49] width 32 height 12
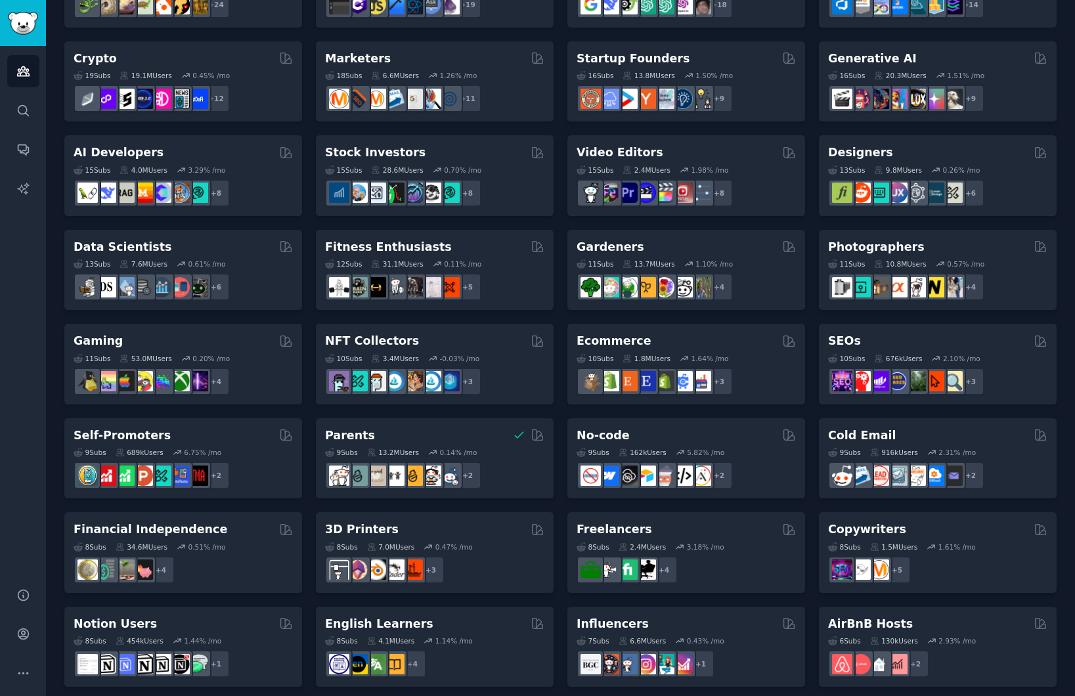
scroll to position [166, 0]
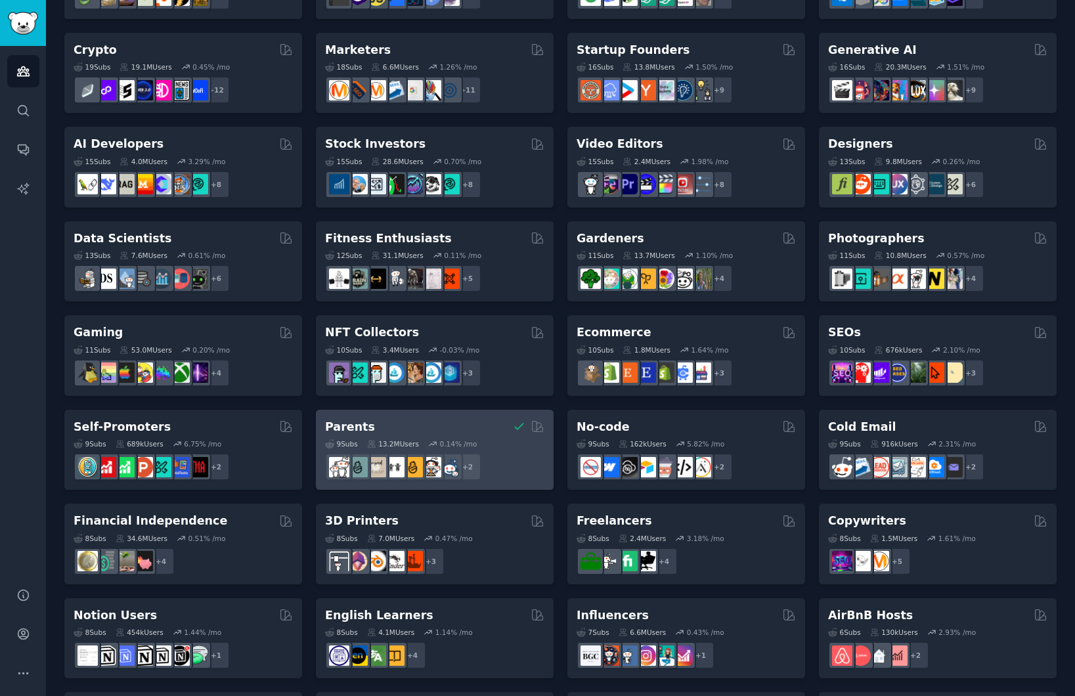
click at [470, 427] on div "Parents" at bounding box center [434, 427] width 219 height 16
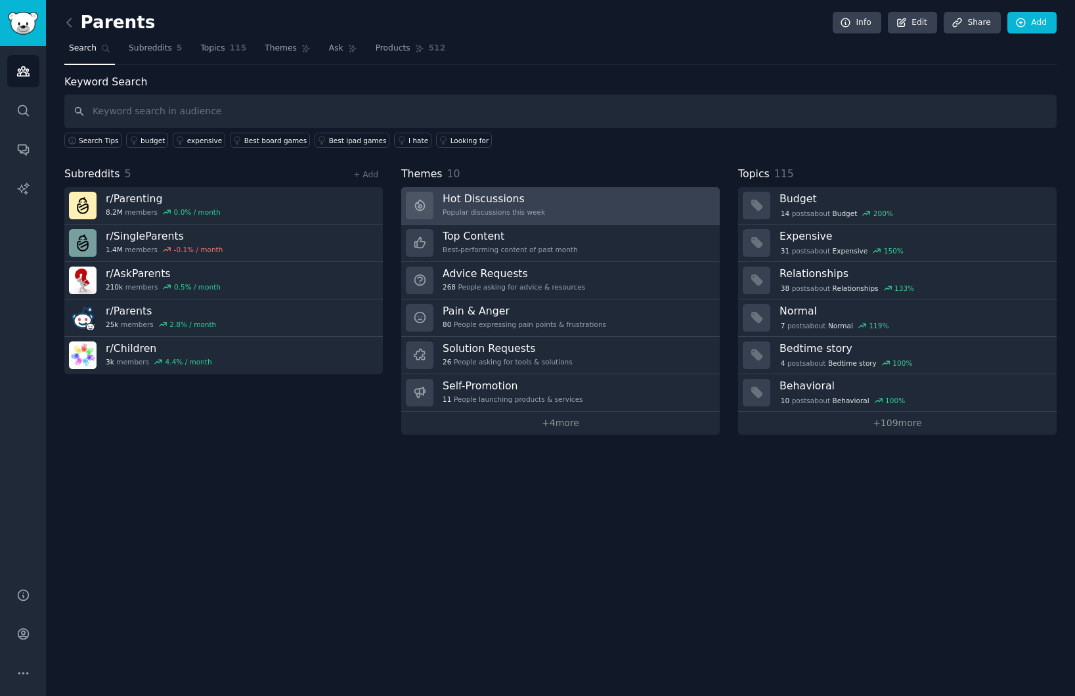
click at [535, 195] on h3 "Hot Discussions" at bounding box center [494, 199] width 102 height 14
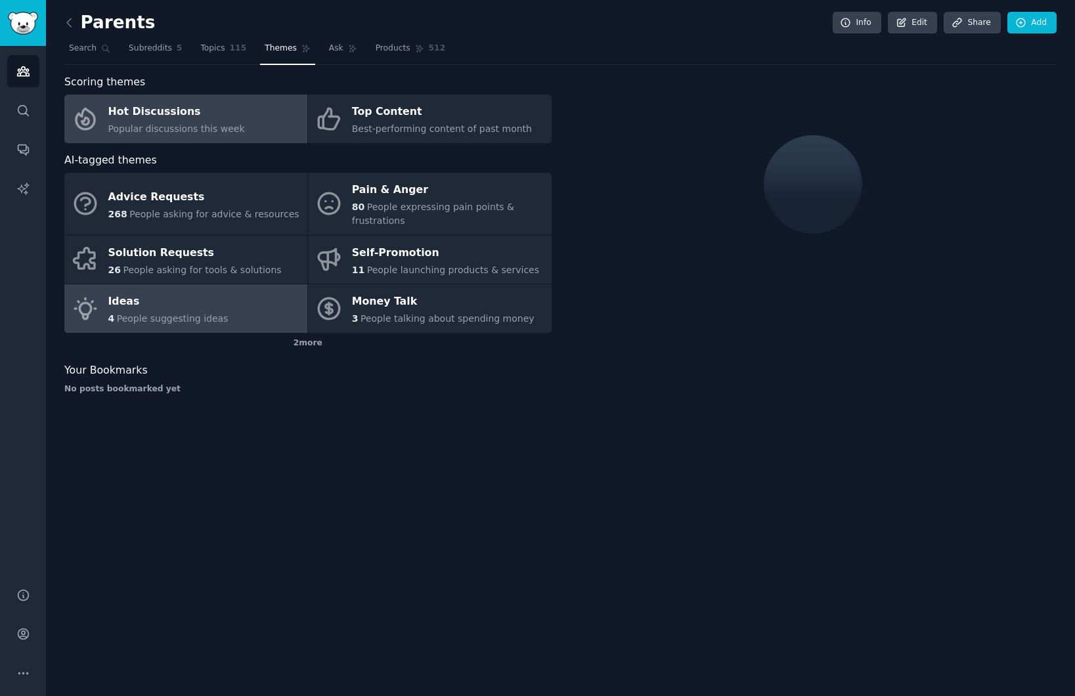
click at [179, 296] on div "Ideas" at bounding box center [168, 302] width 120 height 21
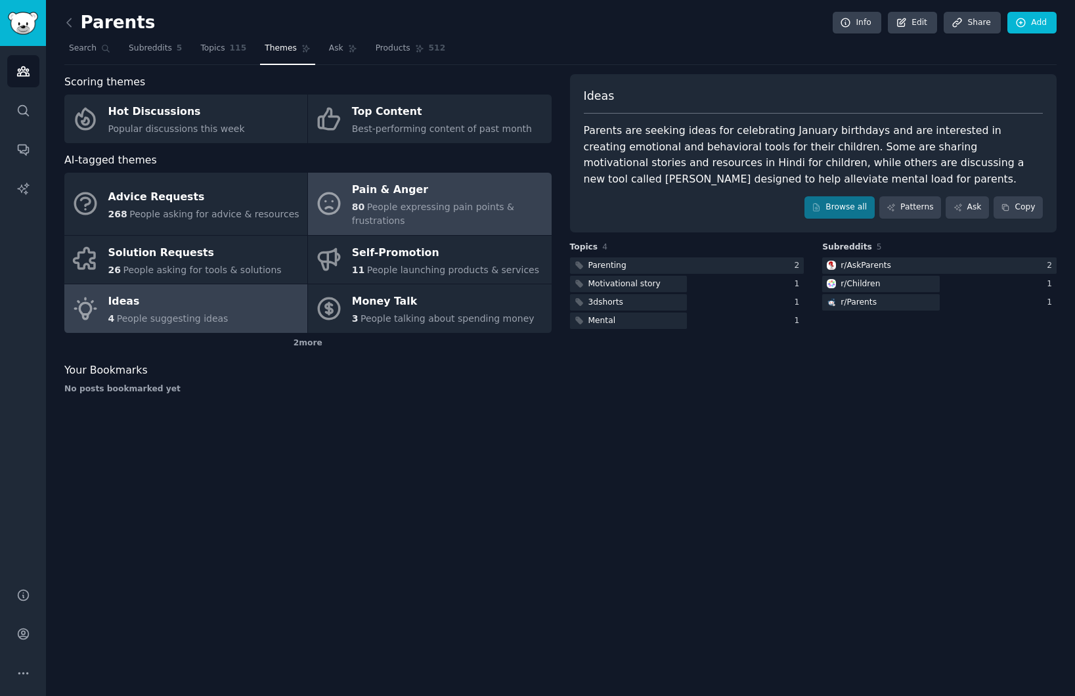
click at [481, 189] on div "Pain & Anger" at bounding box center [448, 190] width 192 height 21
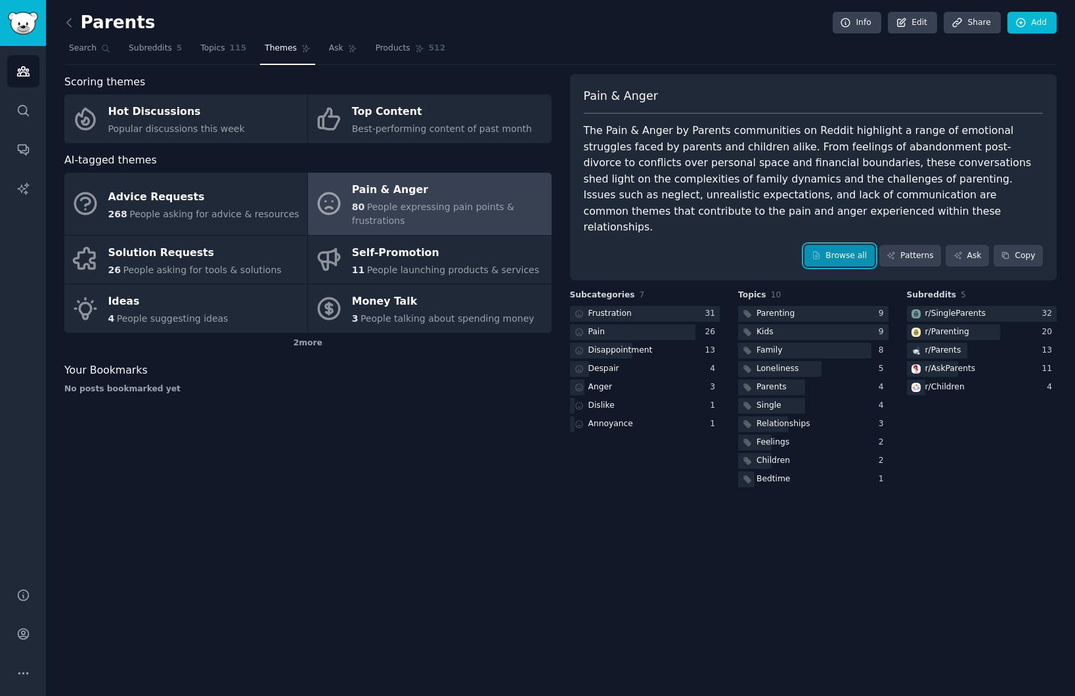
click at [842, 245] on link "Browse all" at bounding box center [840, 256] width 70 height 22
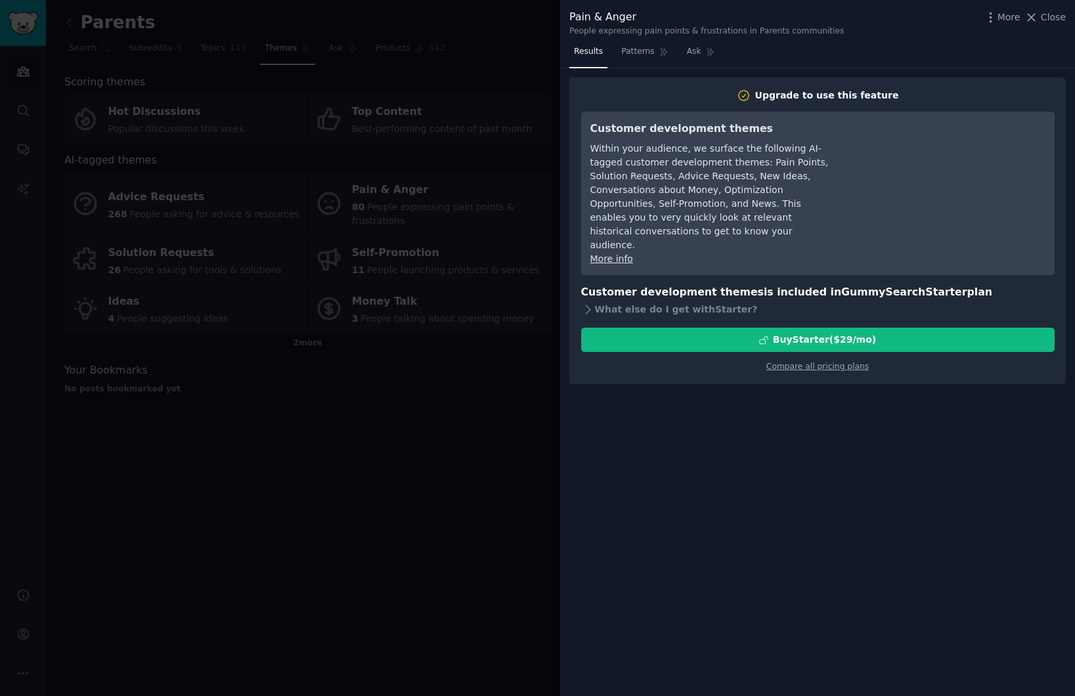
click at [495, 501] on div at bounding box center [537, 348] width 1075 height 696
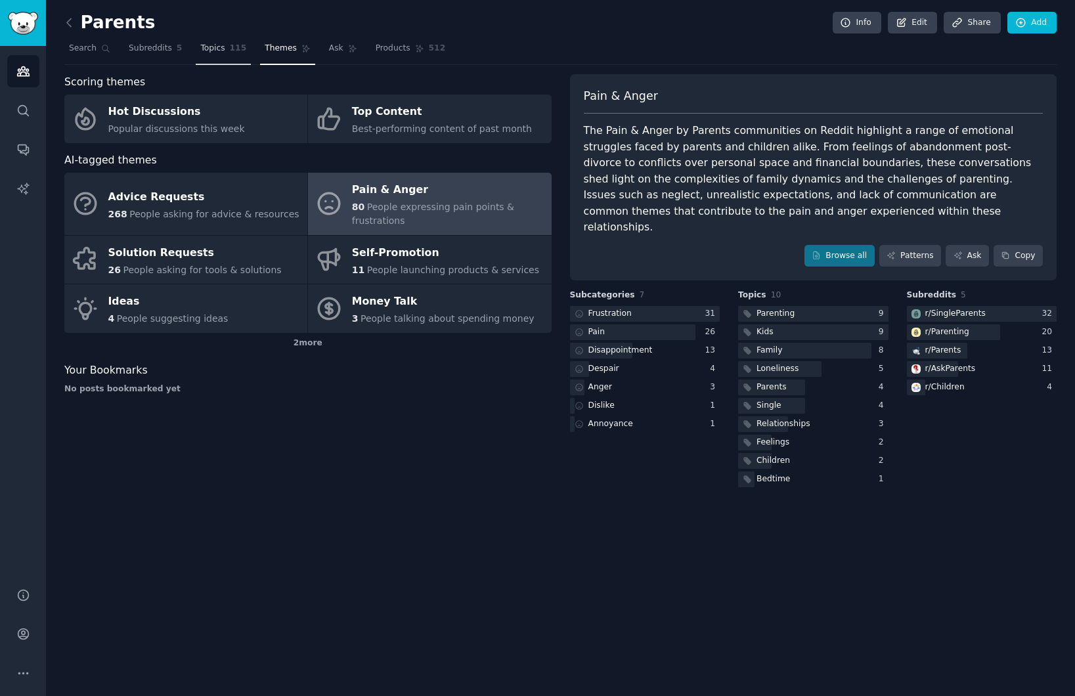
click at [227, 54] on link "Topics 115" at bounding box center [223, 51] width 55 height 27
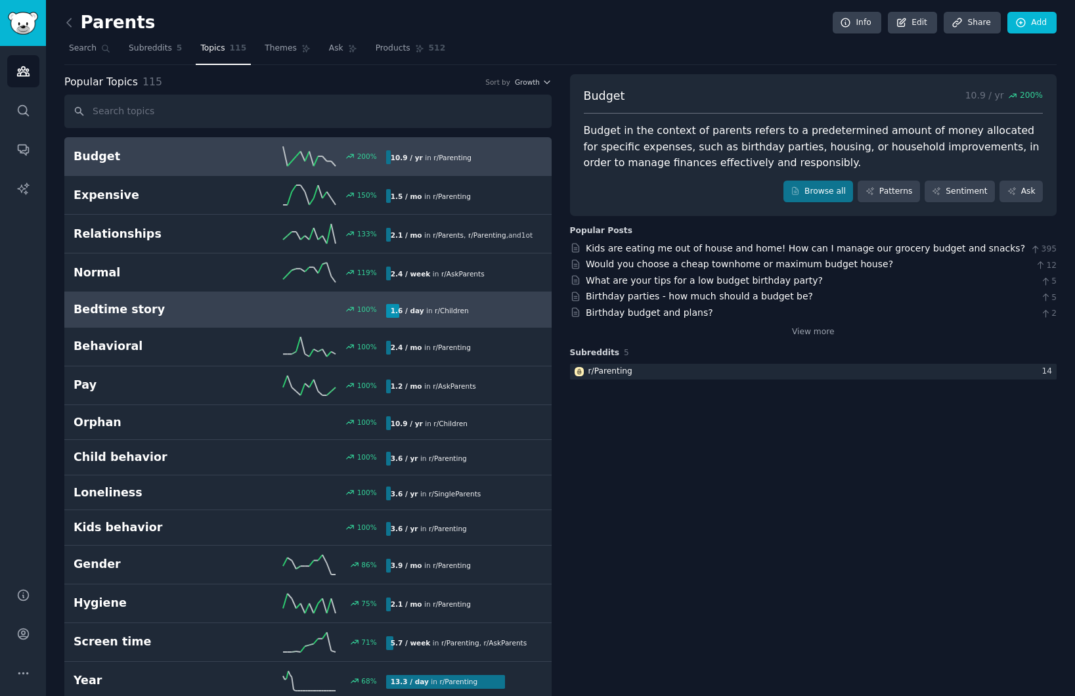
click at [175, 319] on link "Bedtime story 100 % 1.6 / day in r/ Children" at bounding box center [307, 309] width 487 height 35
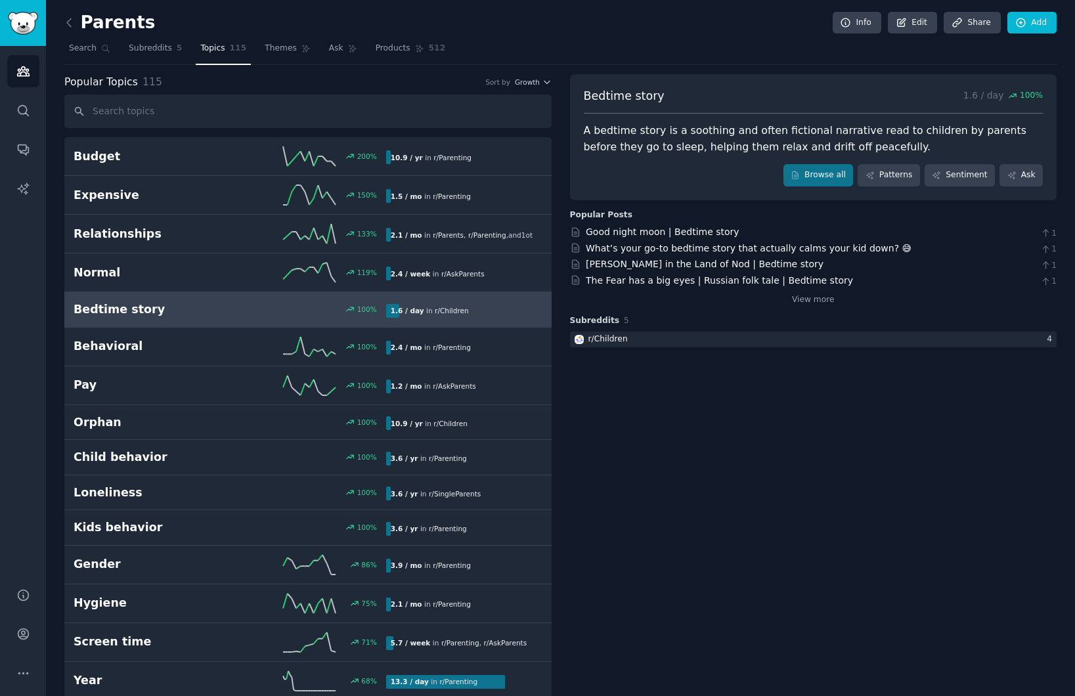
click at [184, 82] on div "Popular Topics 115 Sort by Growth" at bounding box center [307, 82] width 487 height 16
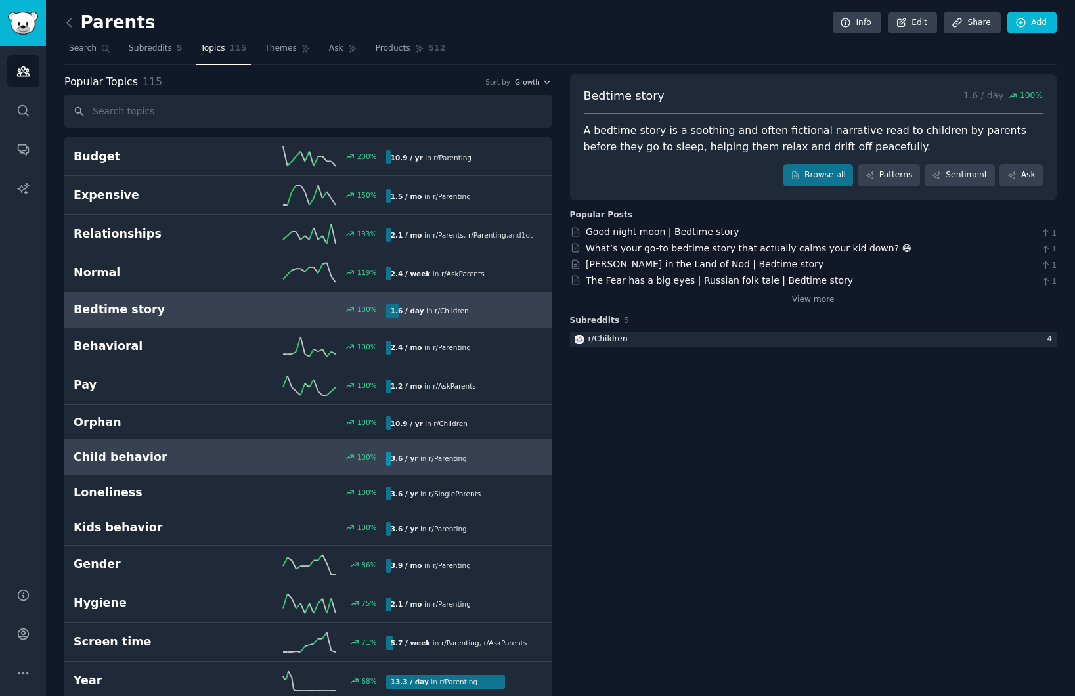
click at [131, 449] on h2 "Child behavior" at bounding box center [152, 457] width 156 height 16
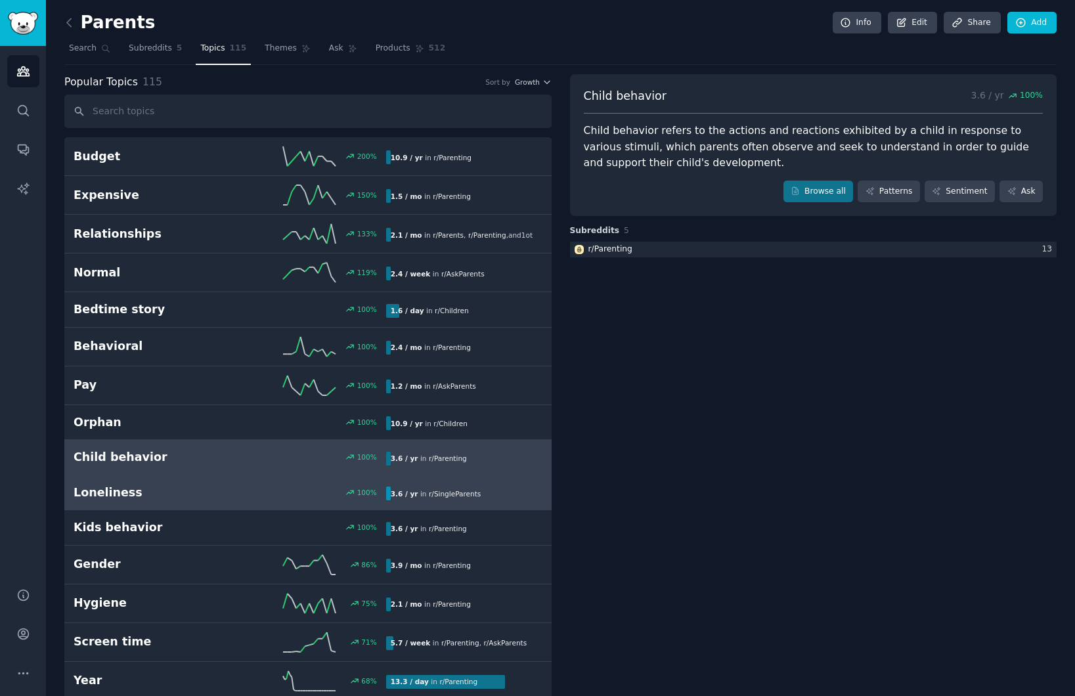
click at [146, 494] on h2 "Loneliness" at bounding box center [152, 493] width 156 height 16
